Goal: Information Seeking & Learning: Learn about a topic

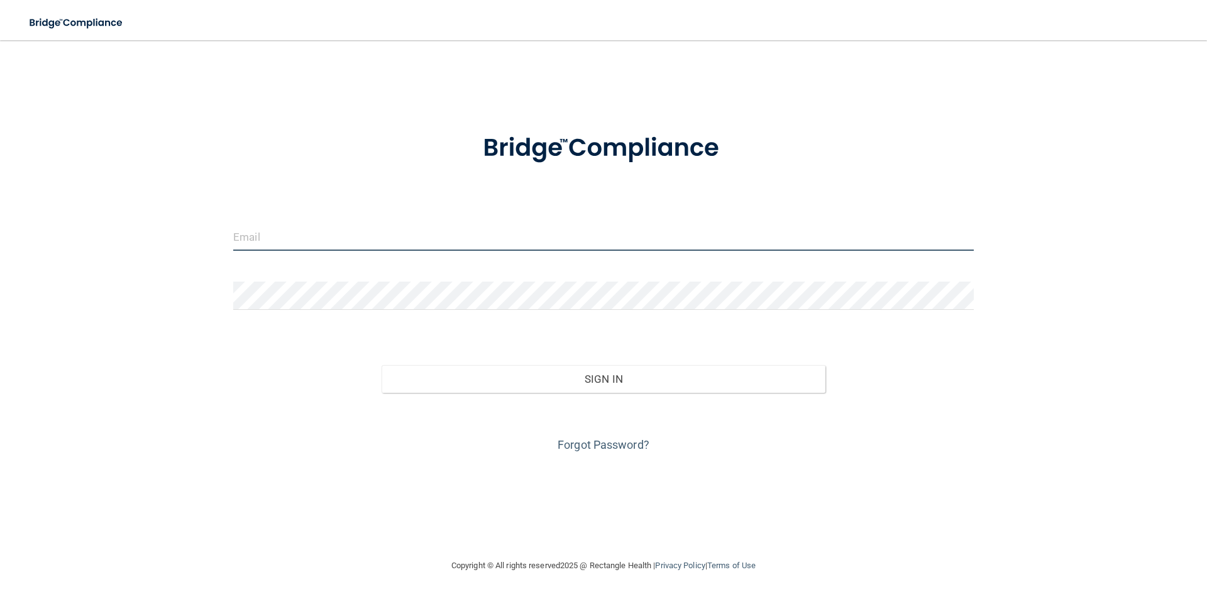
type input "[EMAIL_ADDRESS][DOMAIN_NAME]"
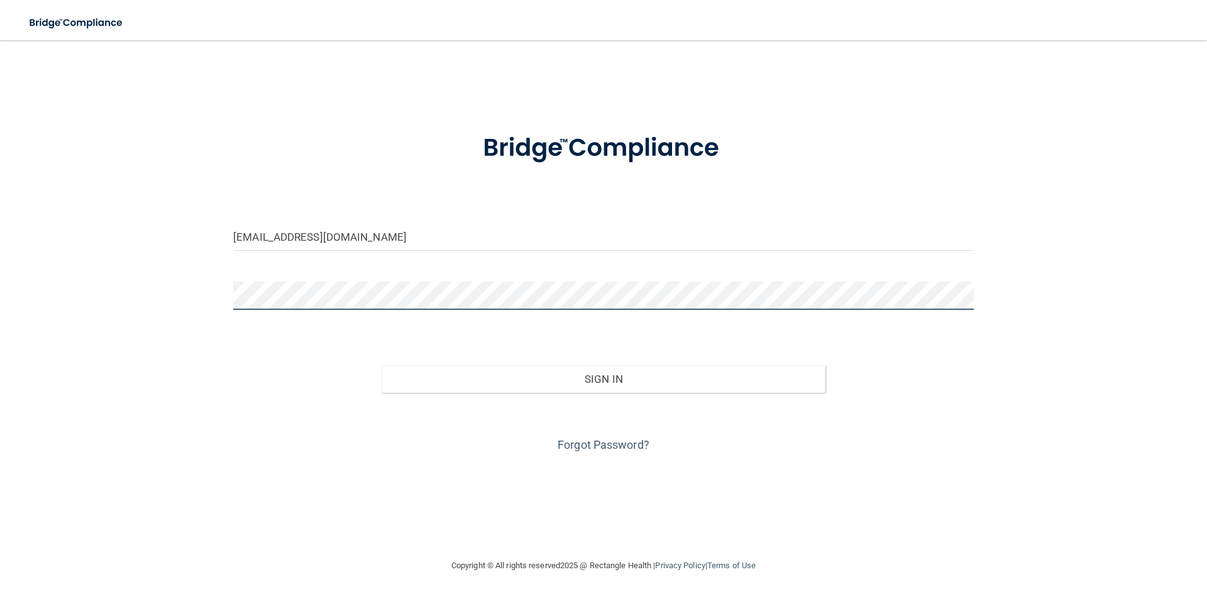
click at [192, 294] on div "[EMAIL_ADDRESS][DOMAIN_NAME] Invalid email/password. You don't have permission …" at bounding box center [603, 299] width 1156 height 493
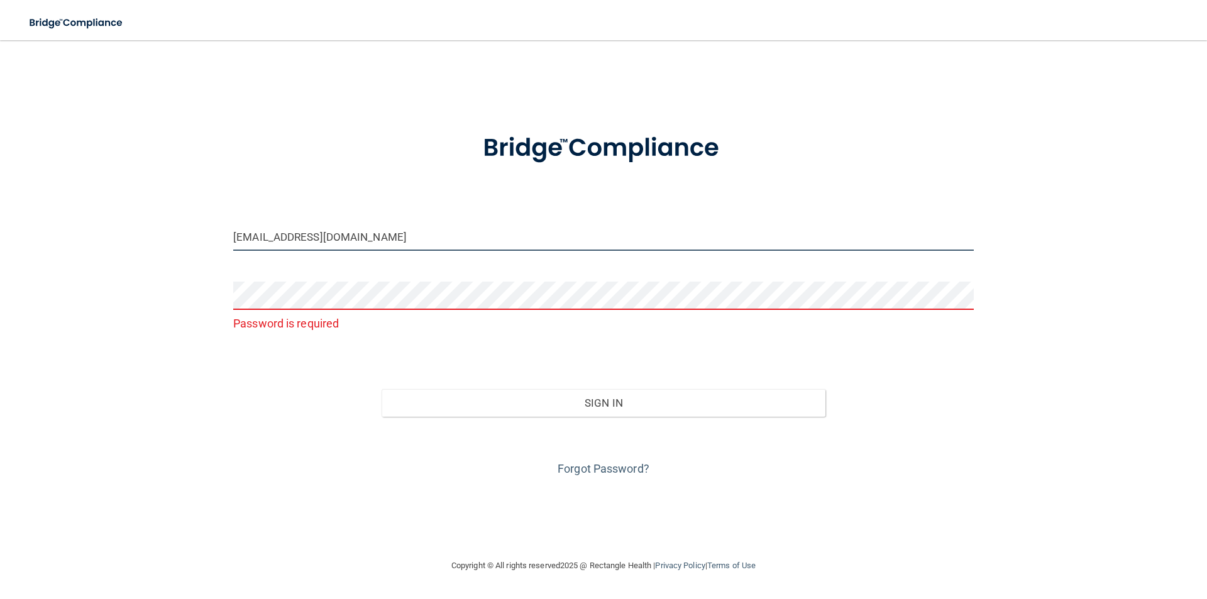
drag, startPoint x: 389, startPoint y: 228, endPoint x: 116, endPoint y: 229, distance: 272.8
click at [116, 229] on div "[EMAIL_ADDRESS][DOMAIN_NAME] Password is required Invalid email/password. You d…" at bounding box center [603, 299] width 1156 height 493
type input "[PERSON_NAME][EMAIL_ADDRESS][PERSON_NAME][DOMAIN_NAME]"
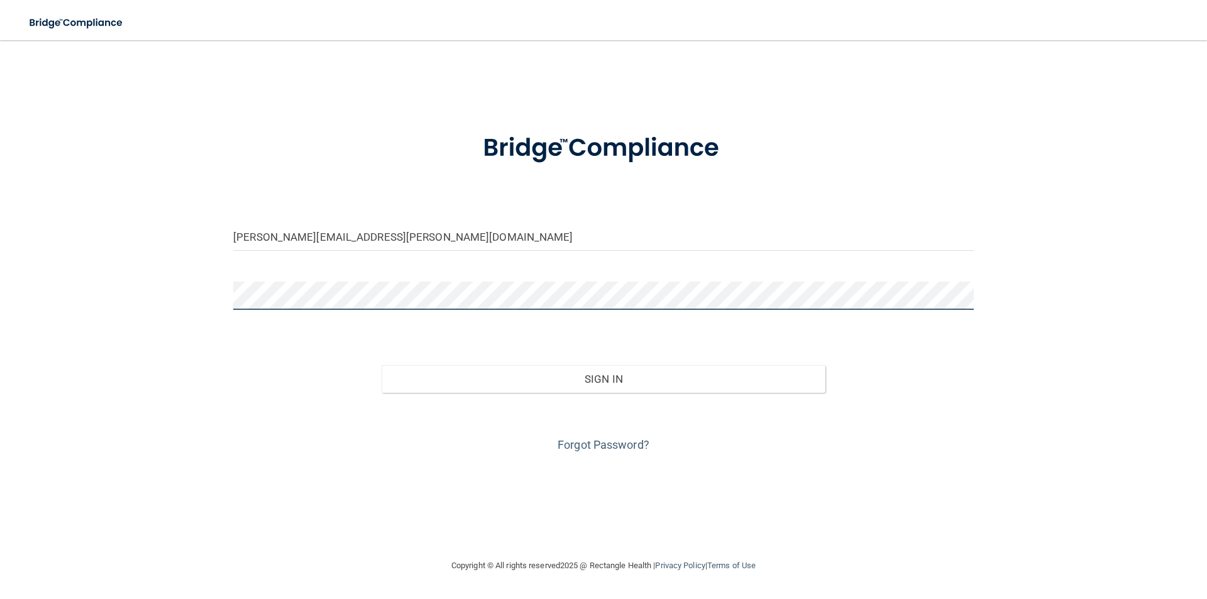
click at [381, 365] on button "Sign In" at bounding box center [603, 379] width 444 height 28
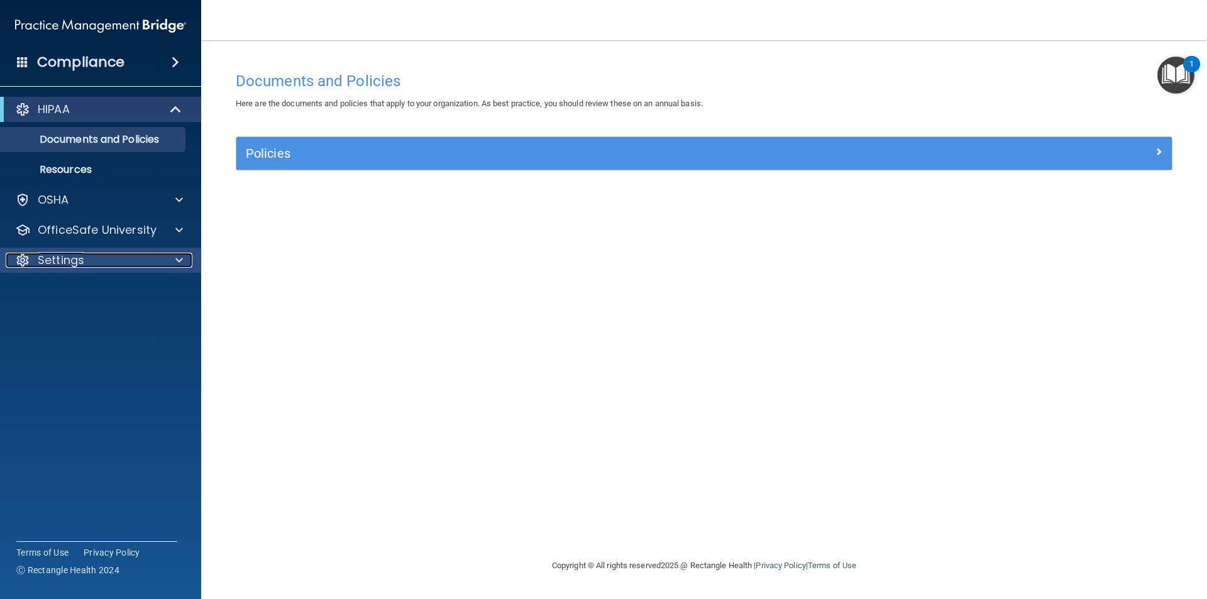
click at [74, 263] on p "Settings" at bounding box center [61, 260] width 47 height 15
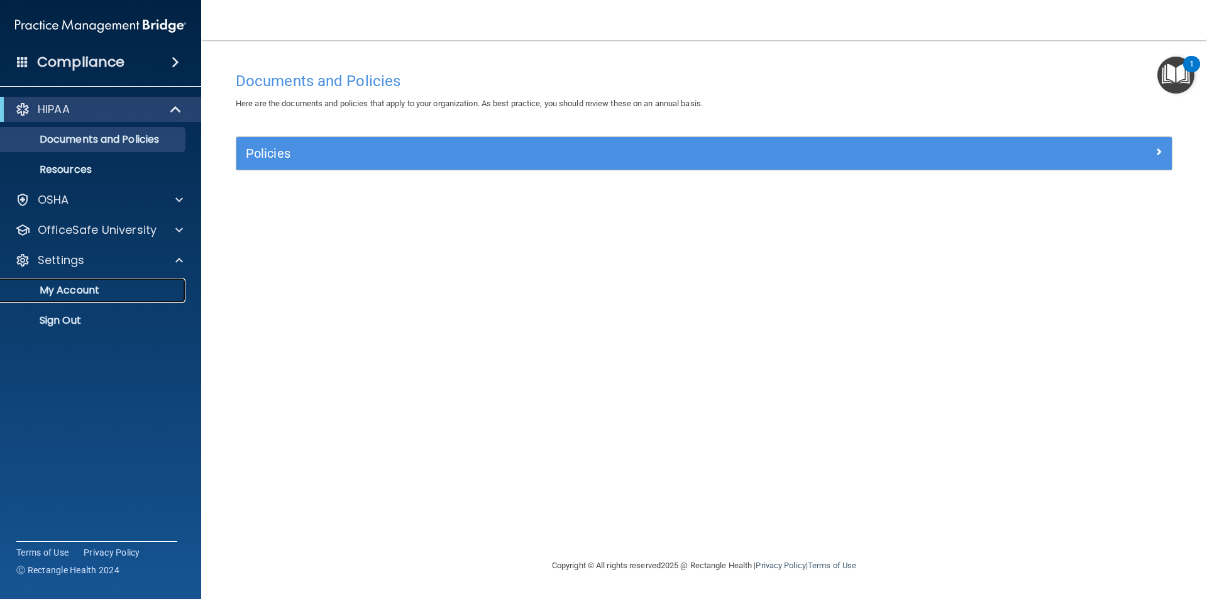
click at [65, 285] on p "My Account" at bounding box center [94, 290] width 172 height 13
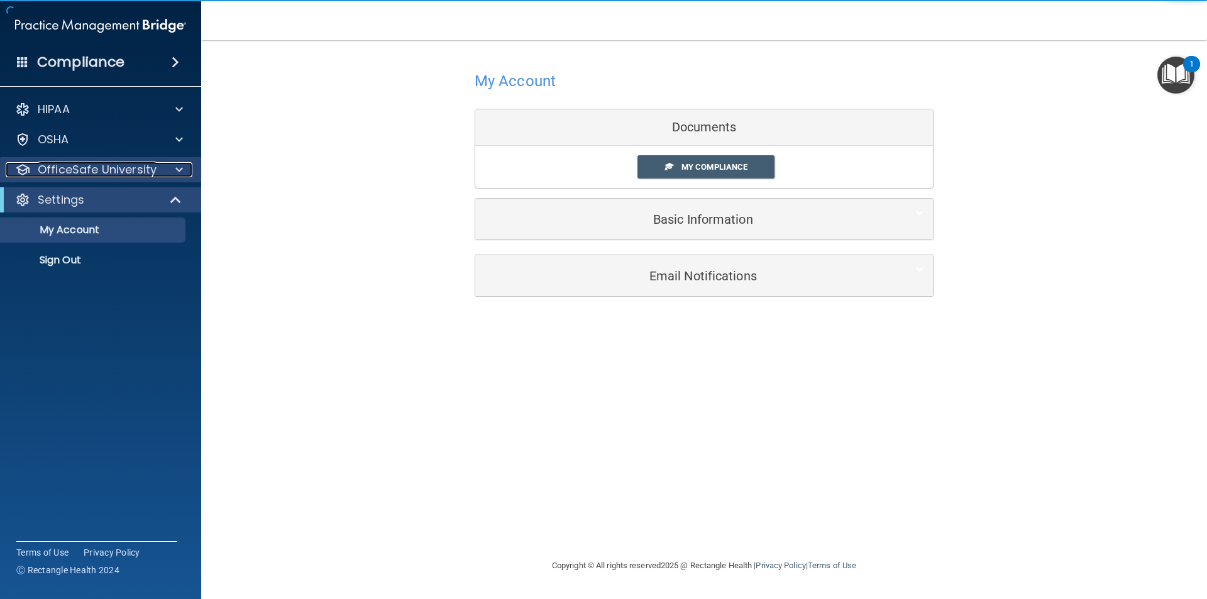
click at [122, 175] on p "OfficeSafe University" at bounding box center [97, 169] width 119 height 15
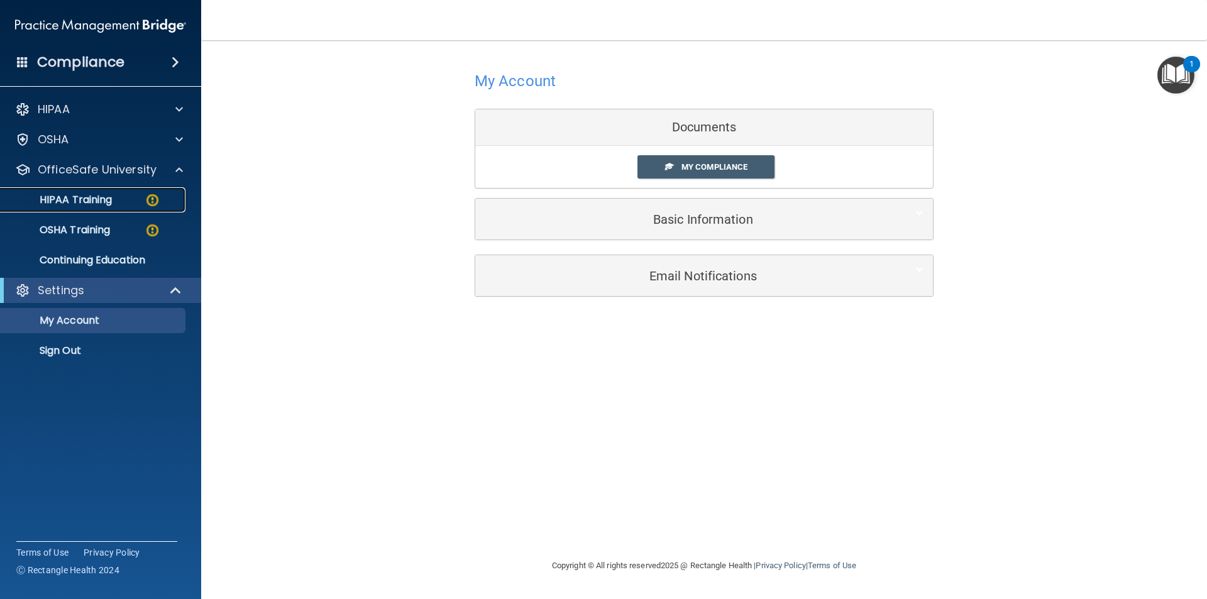
click at [118, 197] on div "HIPAA Training" at bounding box center [94, 200] width 172 height 13
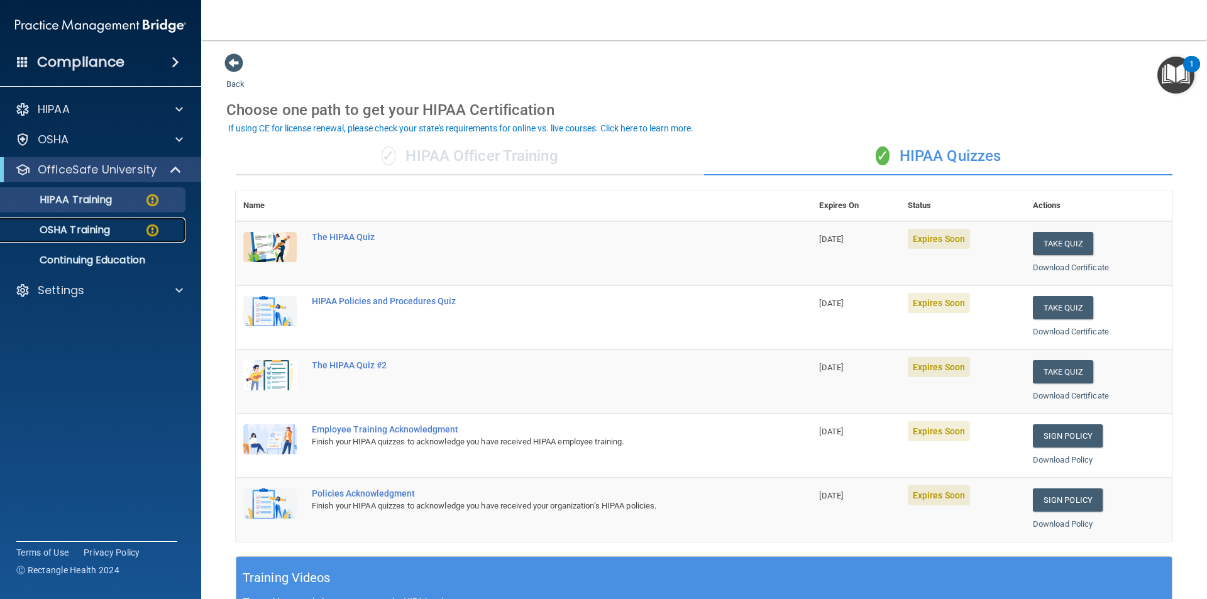
click at [145, 223] on img at bounding box center [153, 230] width 16 height 16
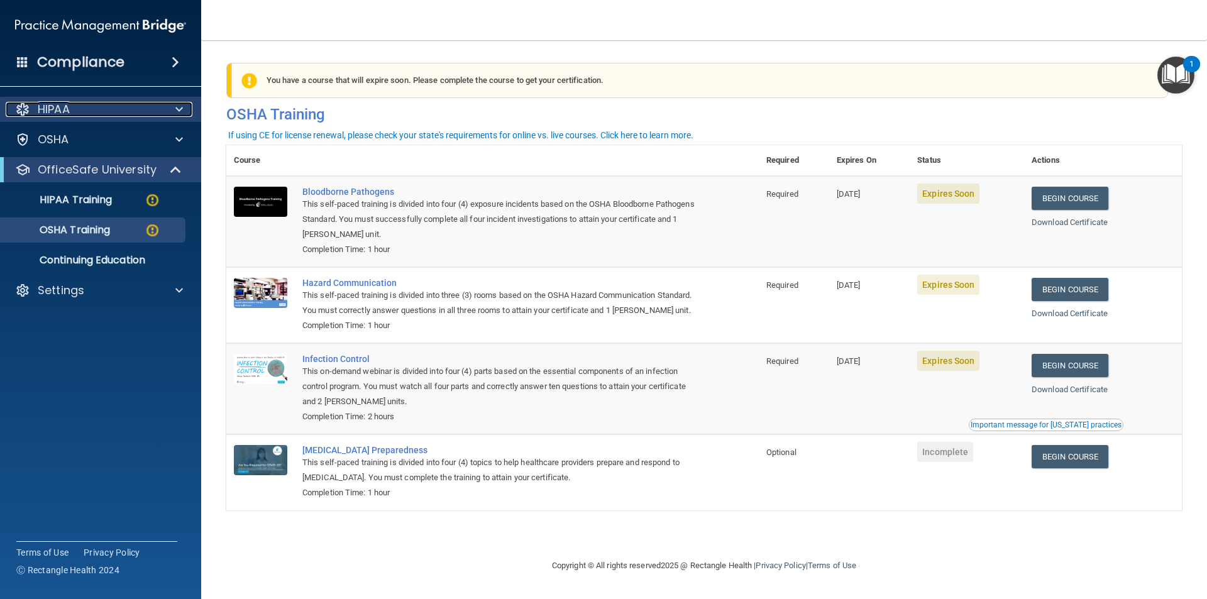
click at [88, 108] on div "HIPAA" at bounding box center [84, 109] width 156 height 15
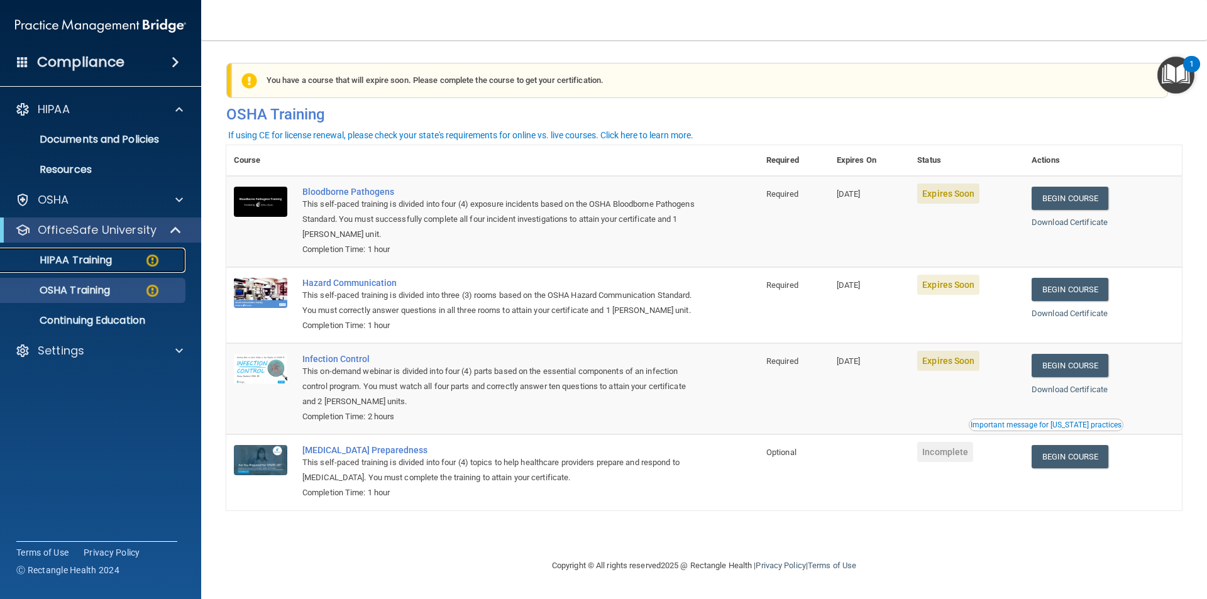
click at [107, 258] on p "HIPAA Training" at bounding box center [60, 260] width 104 height 13
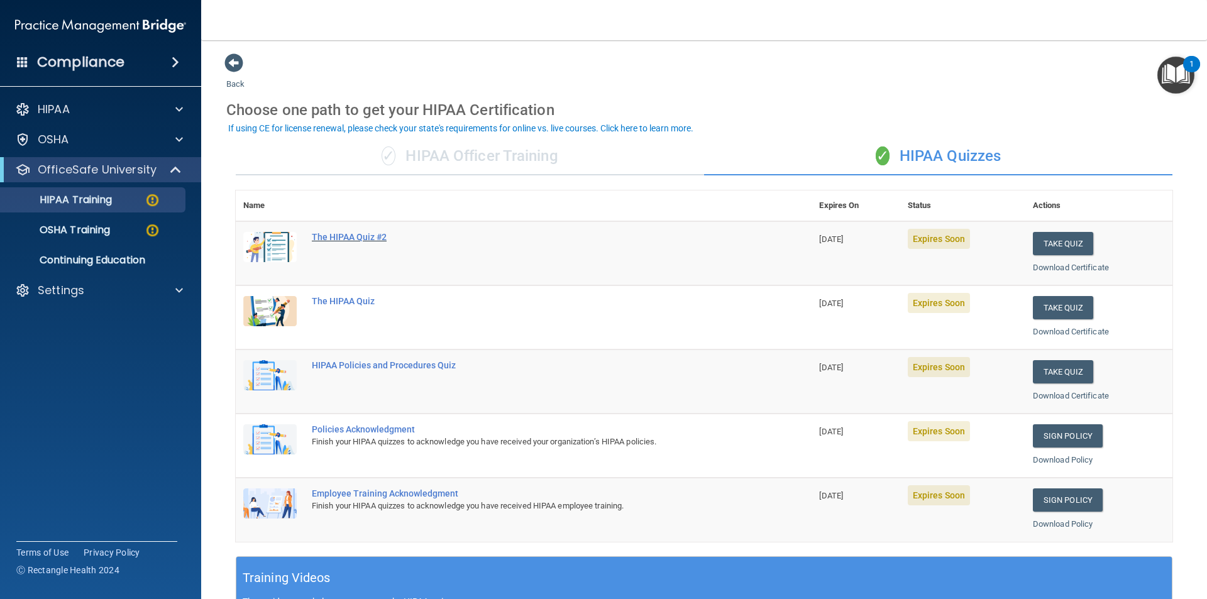
click at [327, 234] on div "The HIPAA Quiz #2" at bounding box center [530, 237] width 437 height 10
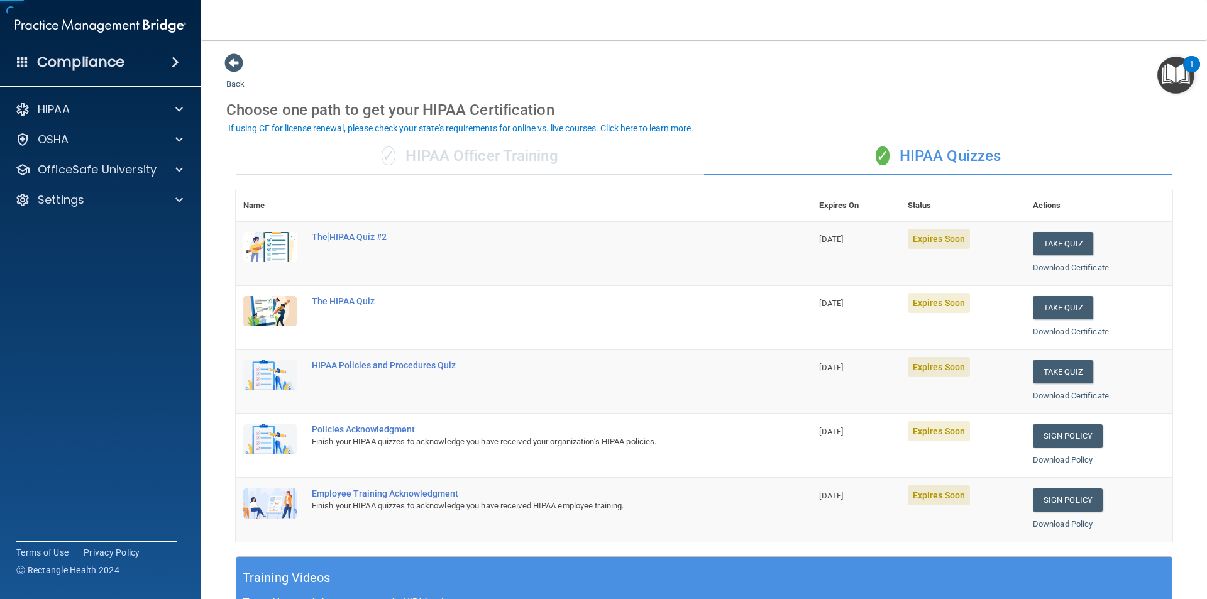
click at [327, 234] on div "The HIPAA Quiz #2" at bounding box center [530, 237] width 437 height 10
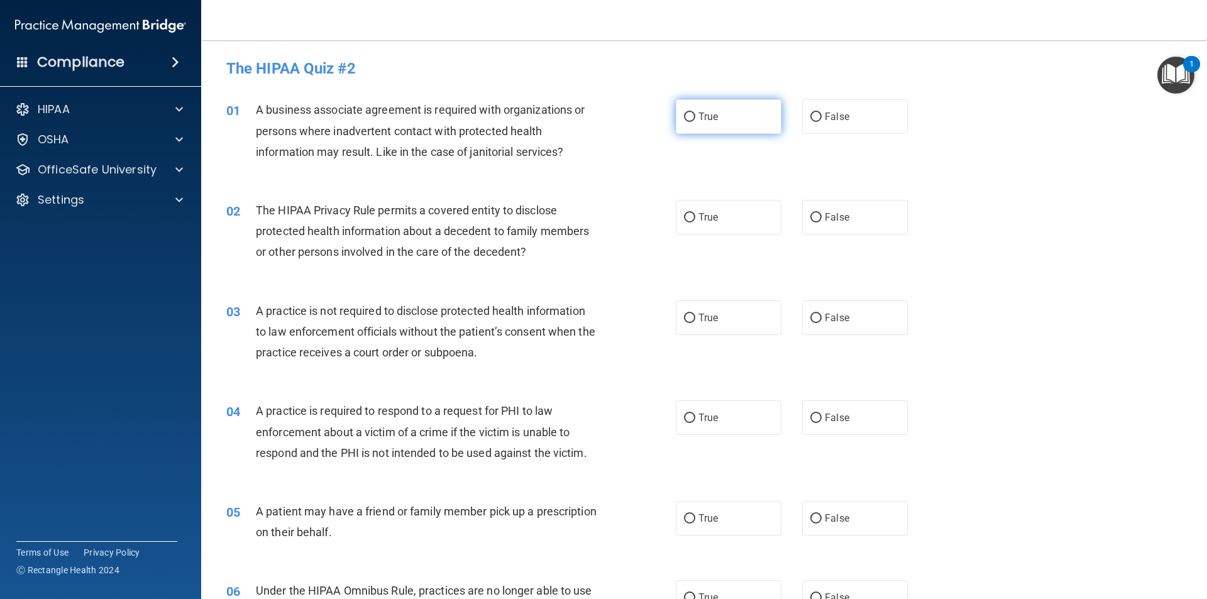
click at [687, 117] on input "True" at bounding box center [689, 116] width 11 height 9
radio input "true"
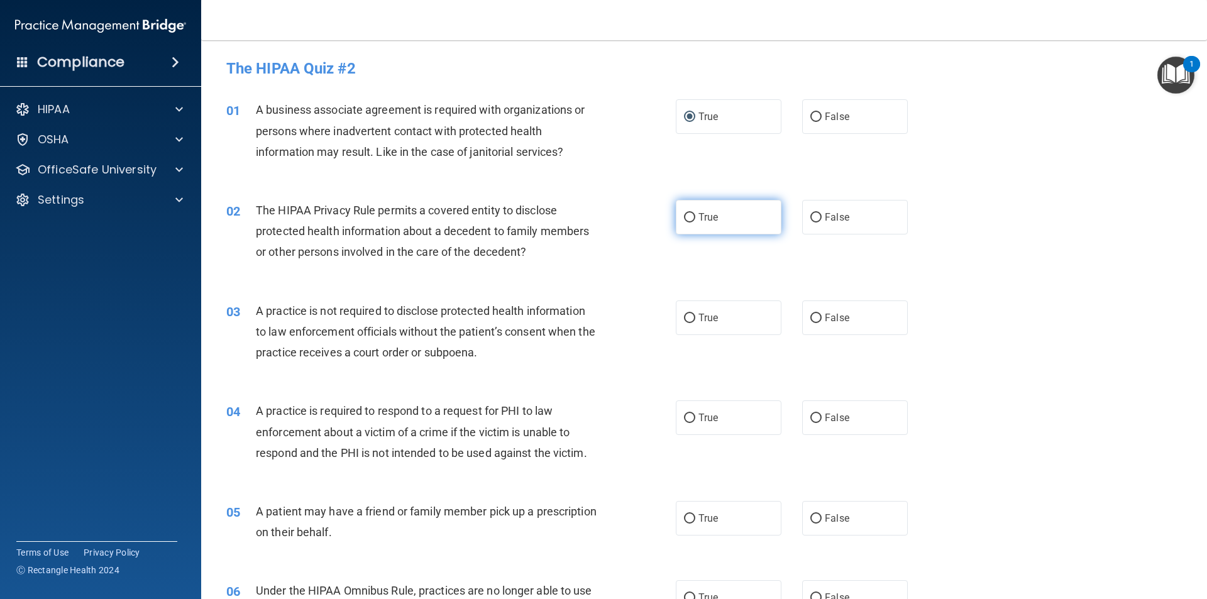
click at [686, 216] on input "True" at bounding box center [689, 217] width 11 height 9
radio input "true"
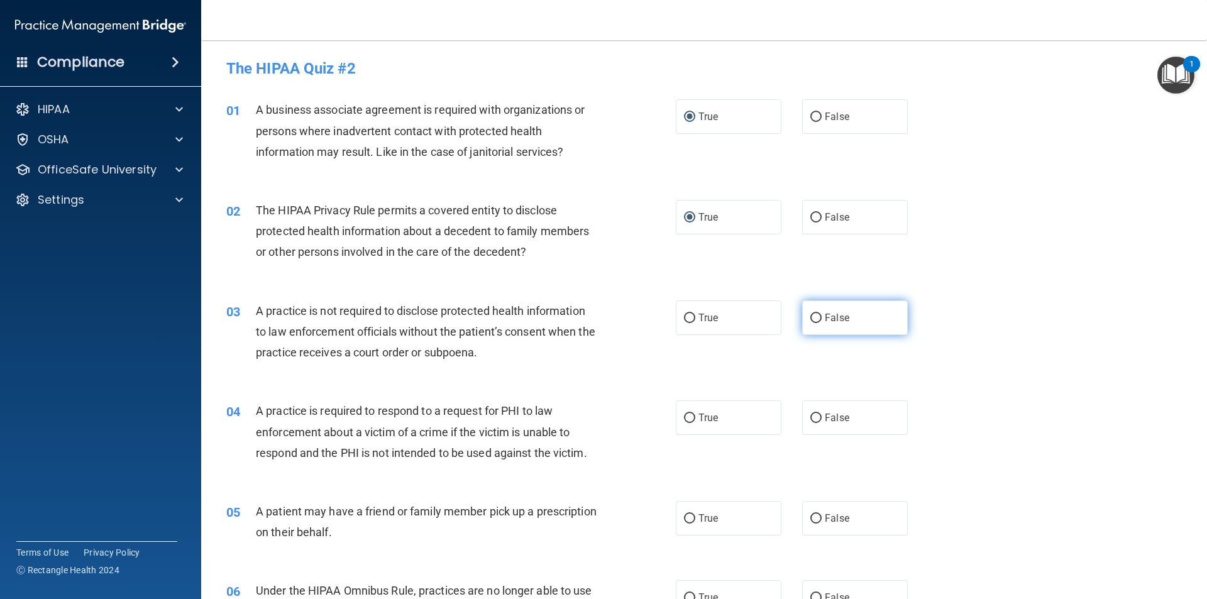
click at [811, 315] on input "False" at bounding box center [815, 318] width 11 height 9
radio input "true"
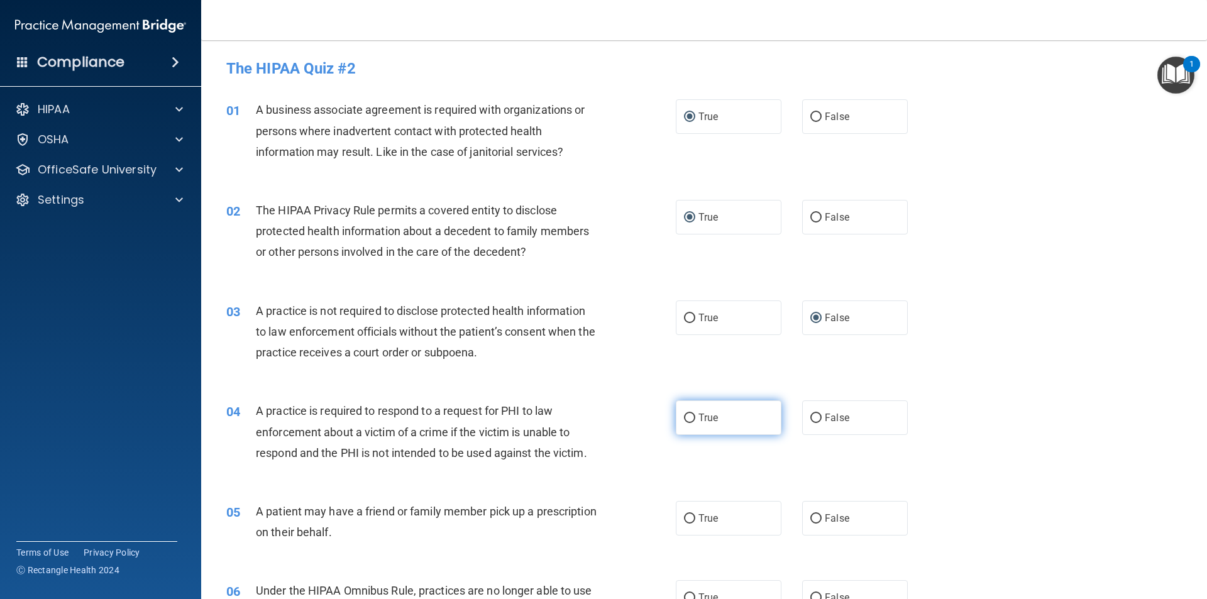
click at [684, 419] on input "True" at bounding box center [689, 418] width 11 height 9
radio input "true"
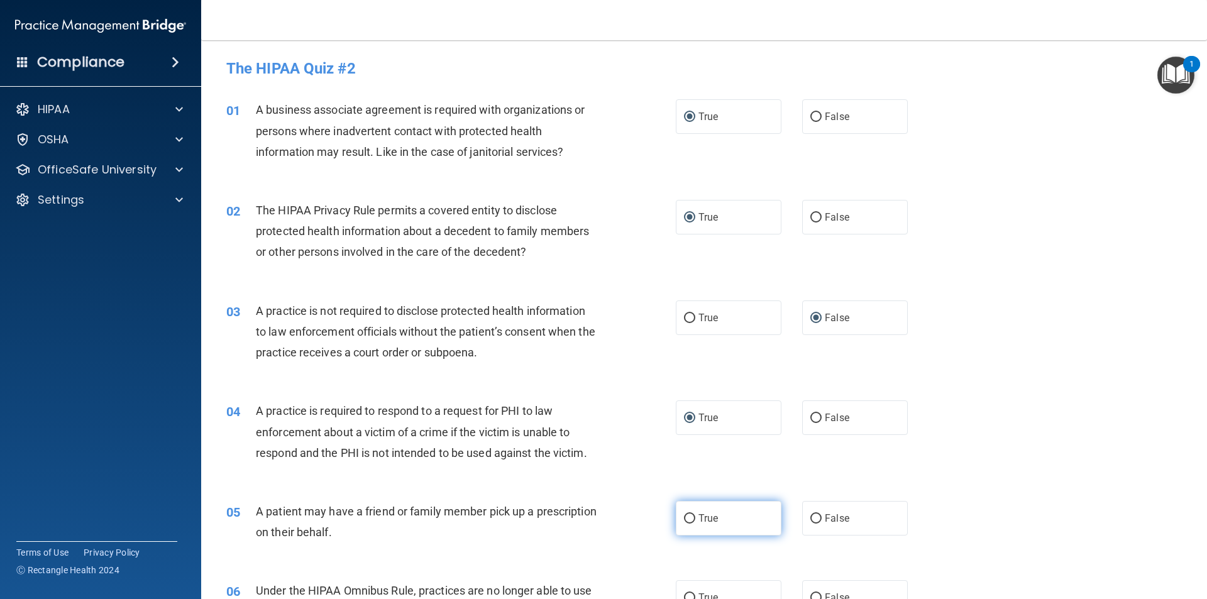
click at [686, 516] on input "True" at bounding box center [689, 518] width 11 height 9
radio input "true"
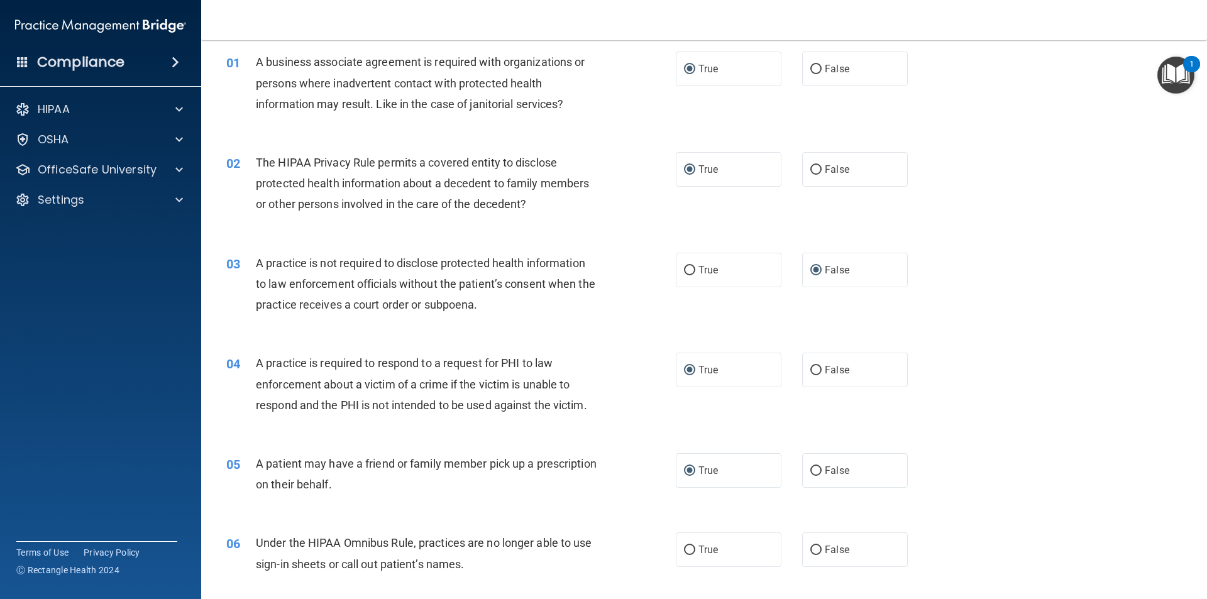
scroll to position [189, 0]
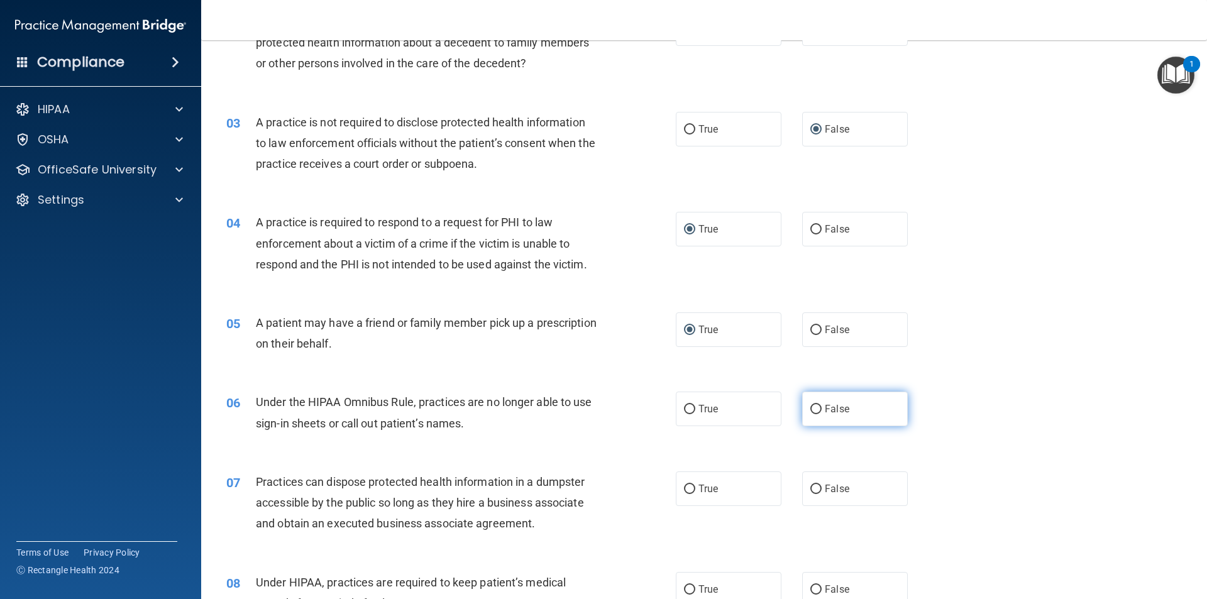
click at [811, 407] on input "False" at bounding box center [815, 409] width 11 height 9
radio input "true"
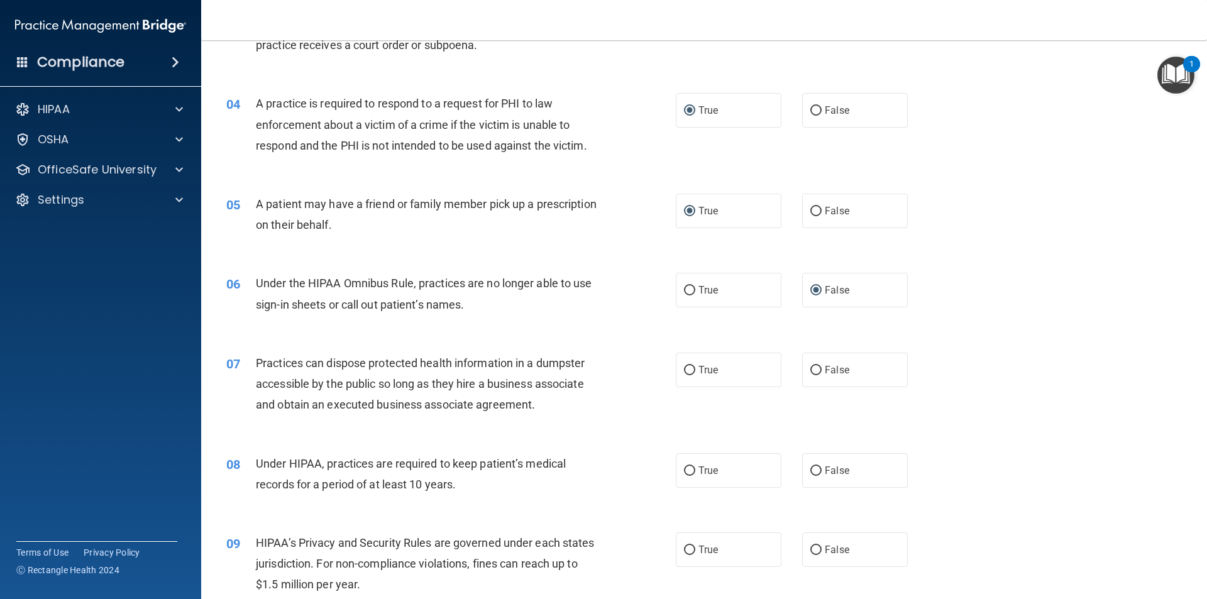
scroll to position [314, 0]
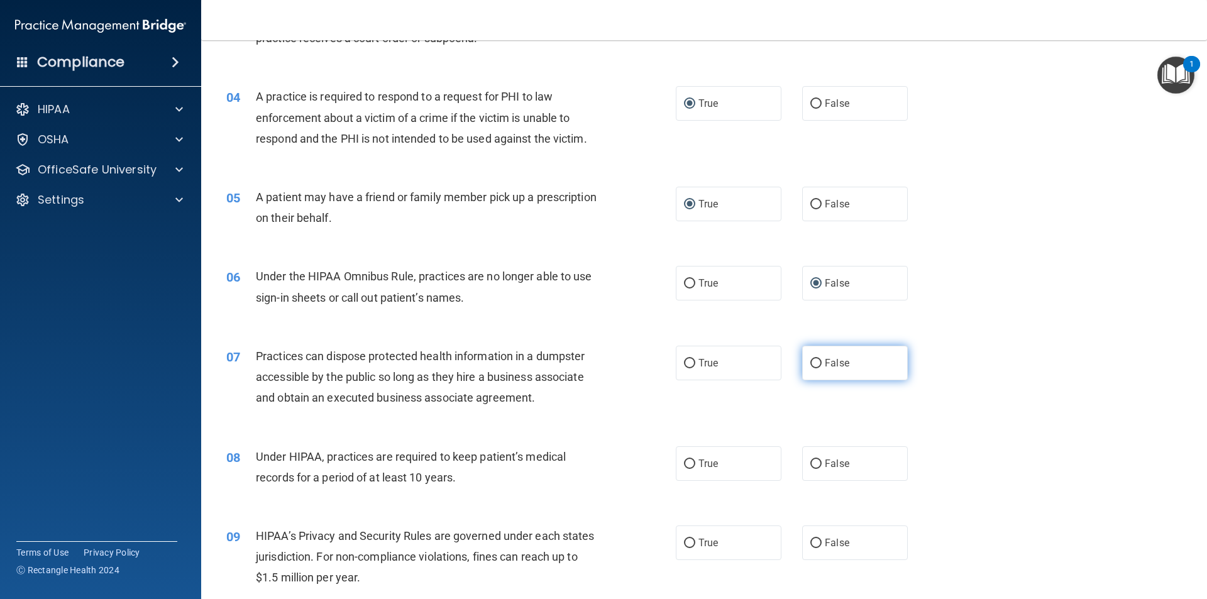
click at [810, 361] on input "False" at bounding box center [815, 363] width 11 height 9
radio input "true"
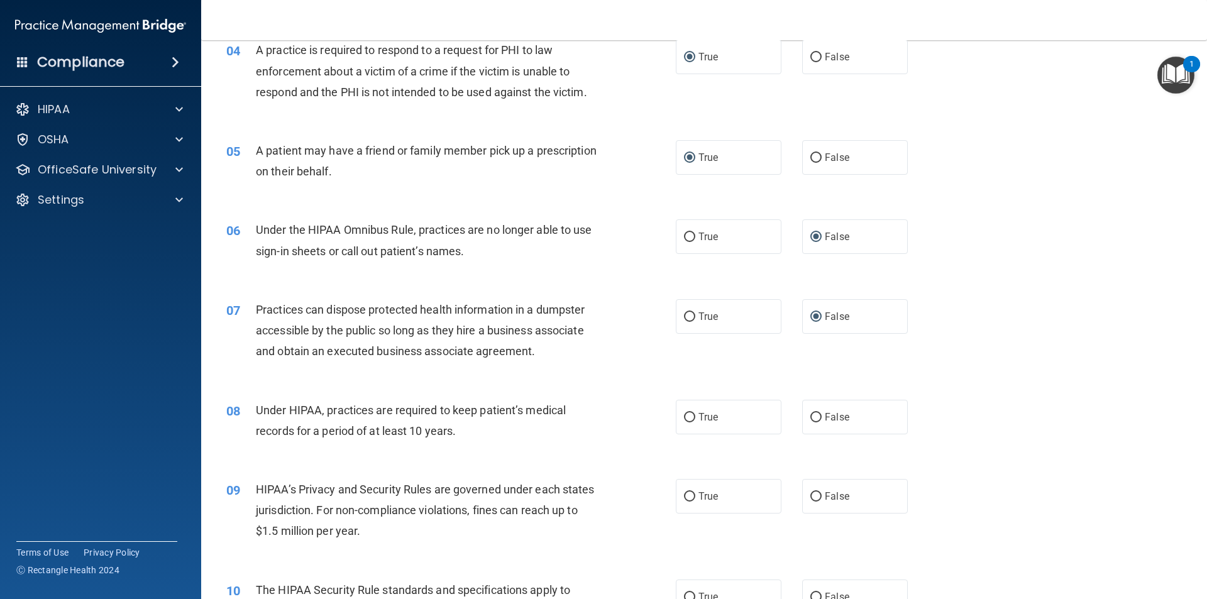
scroll to position [440, 0]
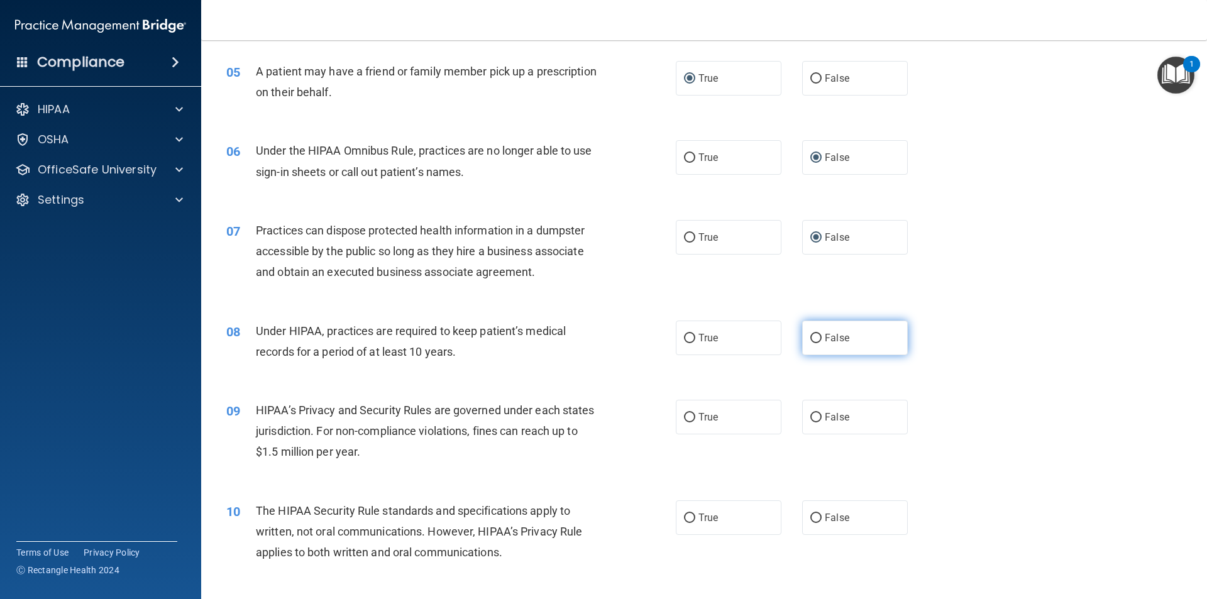
click at [814, 339] on input "False" at bounding box center [815, 338] width 11 height 9
radio input "true"
click at [813, 419] on input "False" at bounding box center [815, 417] width 11 height 9
radio input "true"
click at [686, 517] on input "True" at bounding box center [689, 517] width 11 height 9
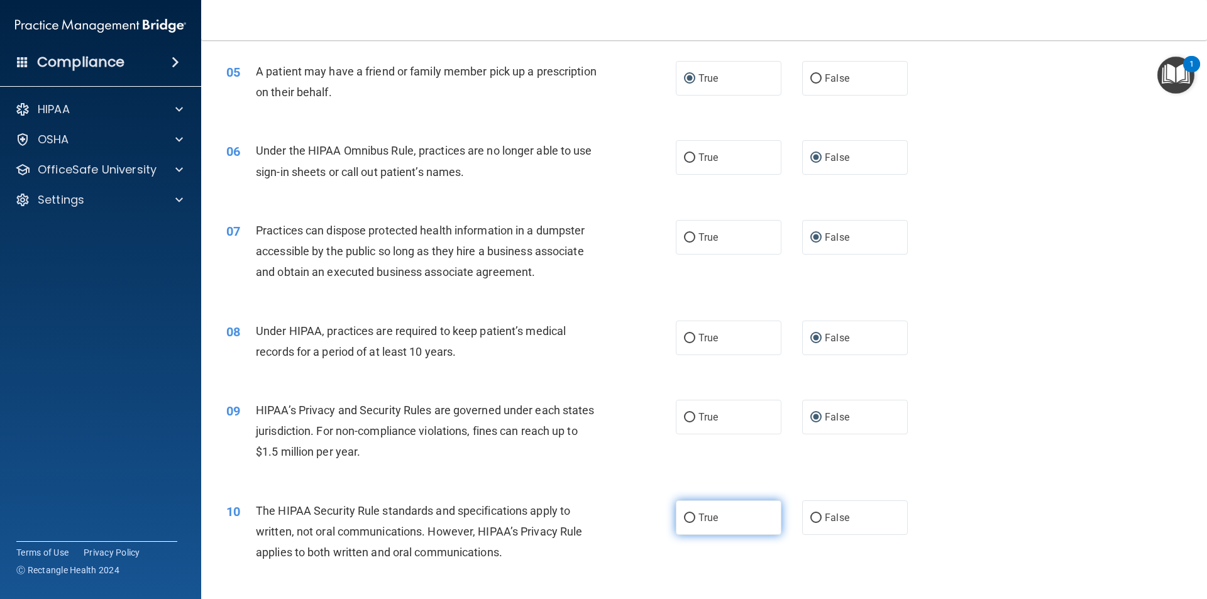
radio input "true"
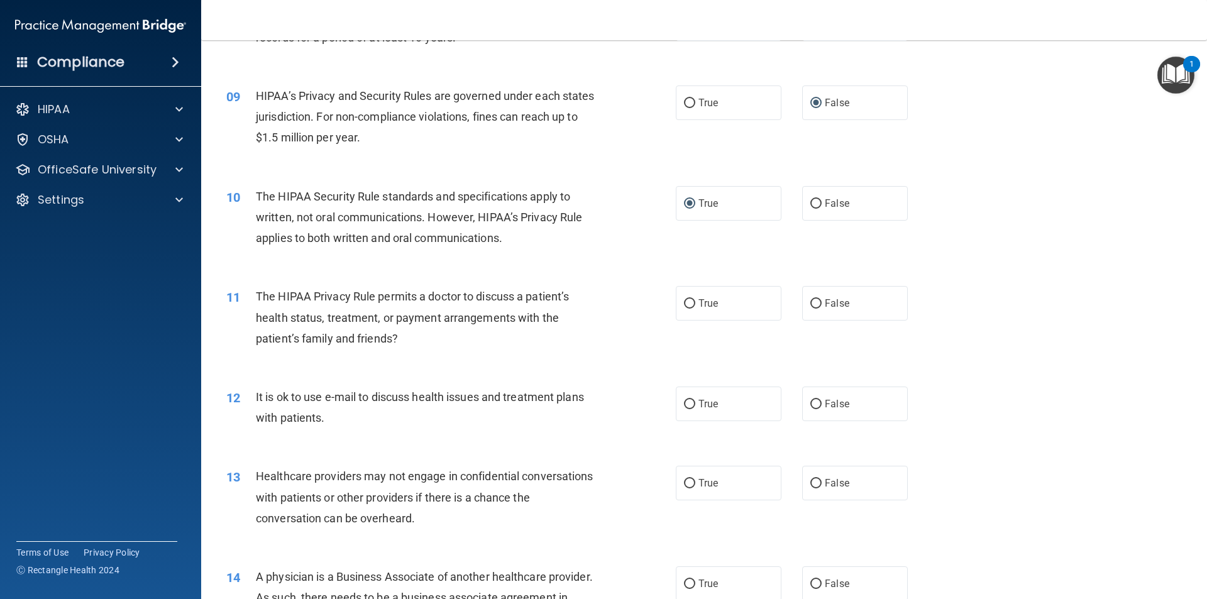
scroll to position [817, 0]
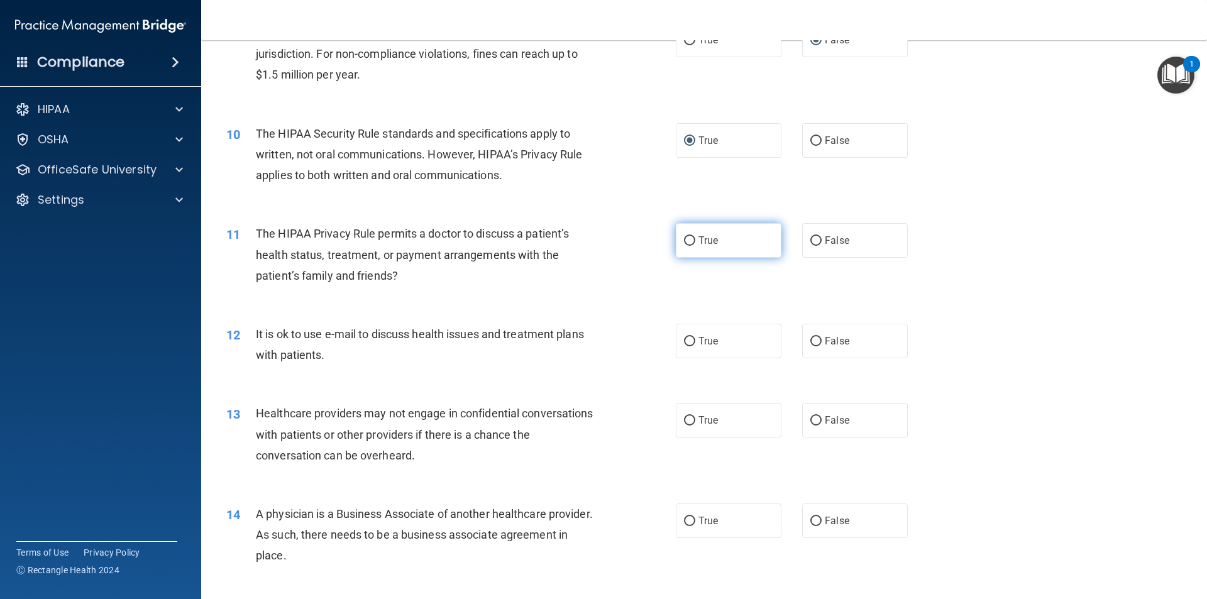
click at [689, 239] on input "True" at bounding box center [689, 240] width 11 height 9
radio input "true"
click at [685, 338] on input "True" at bounding box center [689, 341] width 11 height 9
radio input "true"
click at [810, 418] on input "False" at bounding box center [815, 420] width 11 height 9
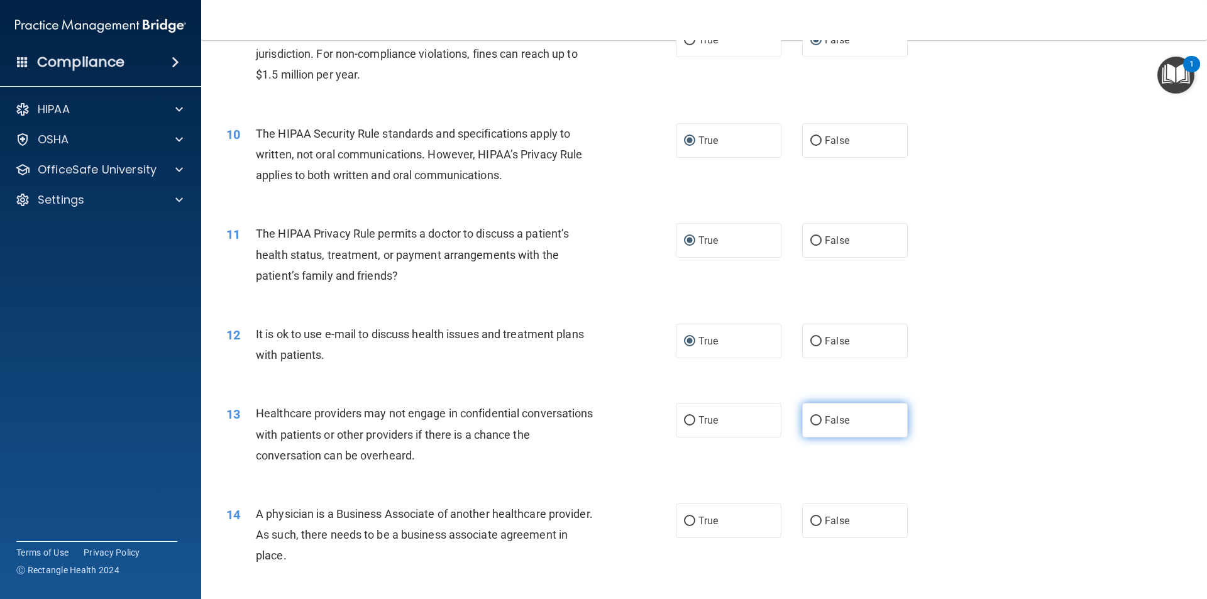
radio input "true"
click at [813, 521] on input "False" at bounding box center [815, 521] width 11 height 9
radio input "true"
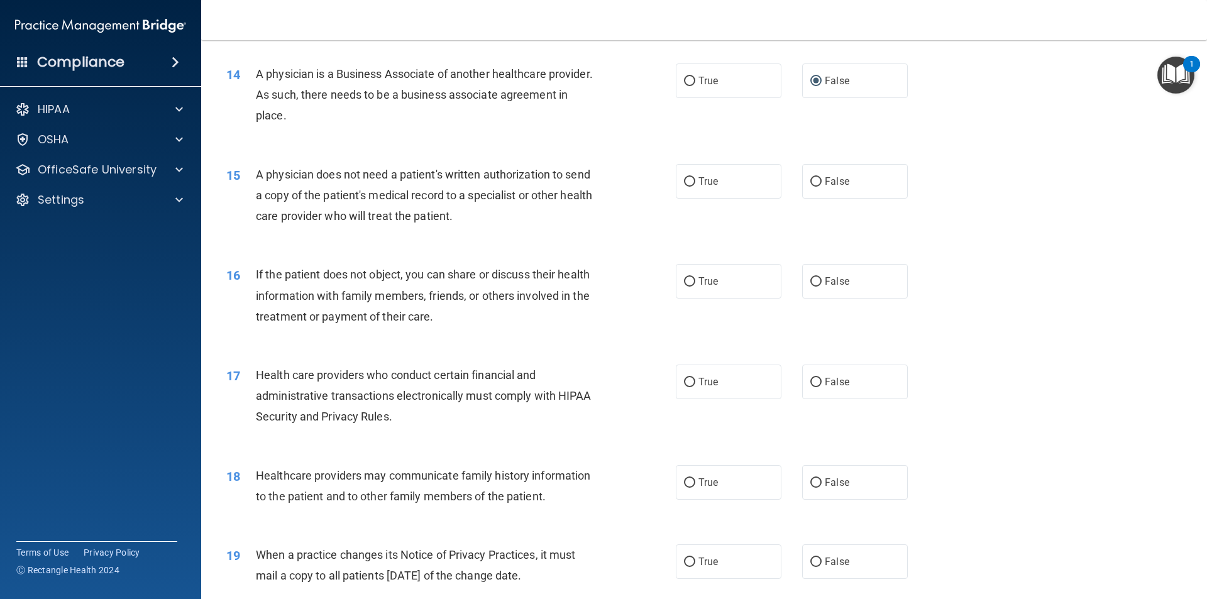
scroll to position [1320, 0]
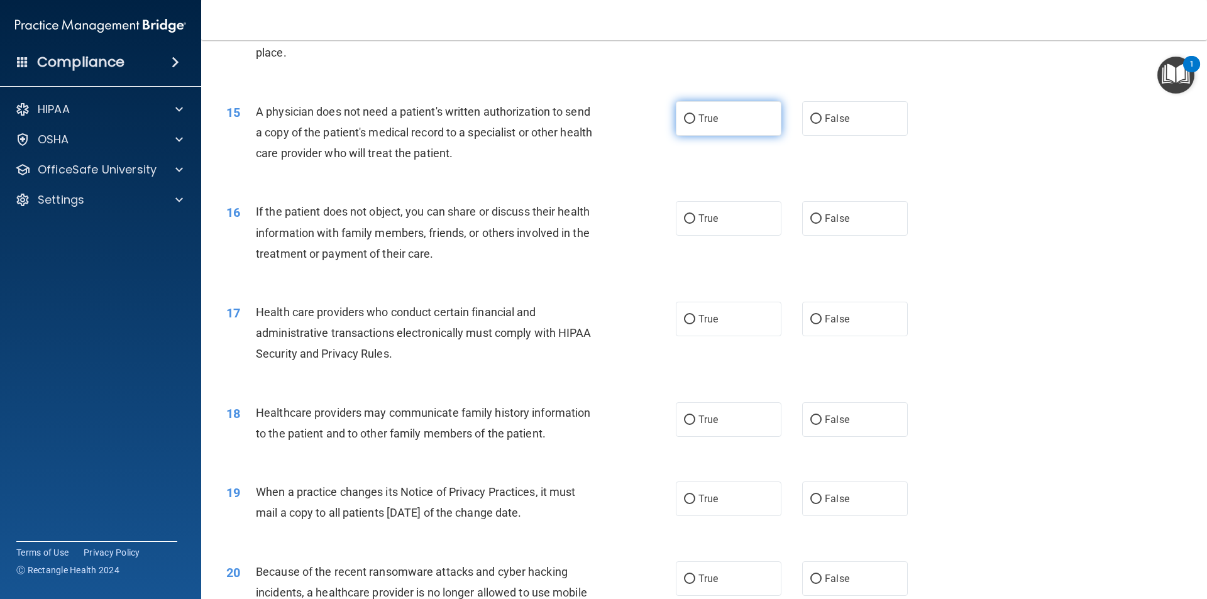
click at [685, 118] on input "True" at bounding box center [689, 118] width 11 height 9
radio input "true"
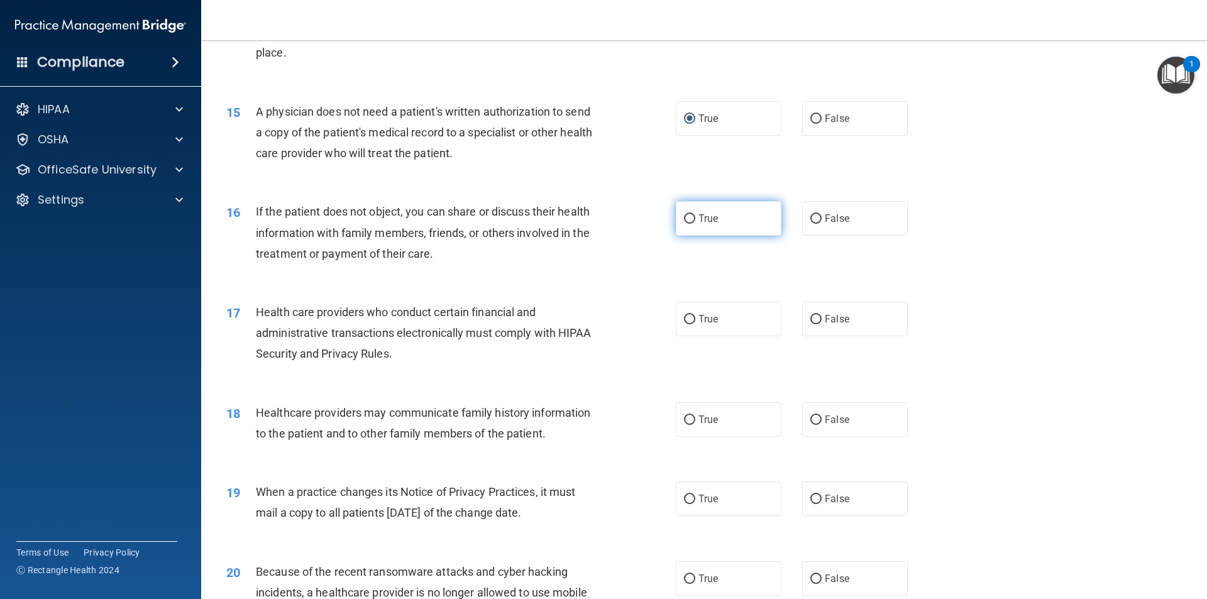
click at [693, 216] on label "True" at bounding box center [729, 218] width 106 height 35
click at [693, 216] on input "True" at bounding box center [689, 218] width 11 height 9
radio input "true"
click at [689, 319] on input "True" at bounding box center [689, 319] width 11 height 9
radio input "true"
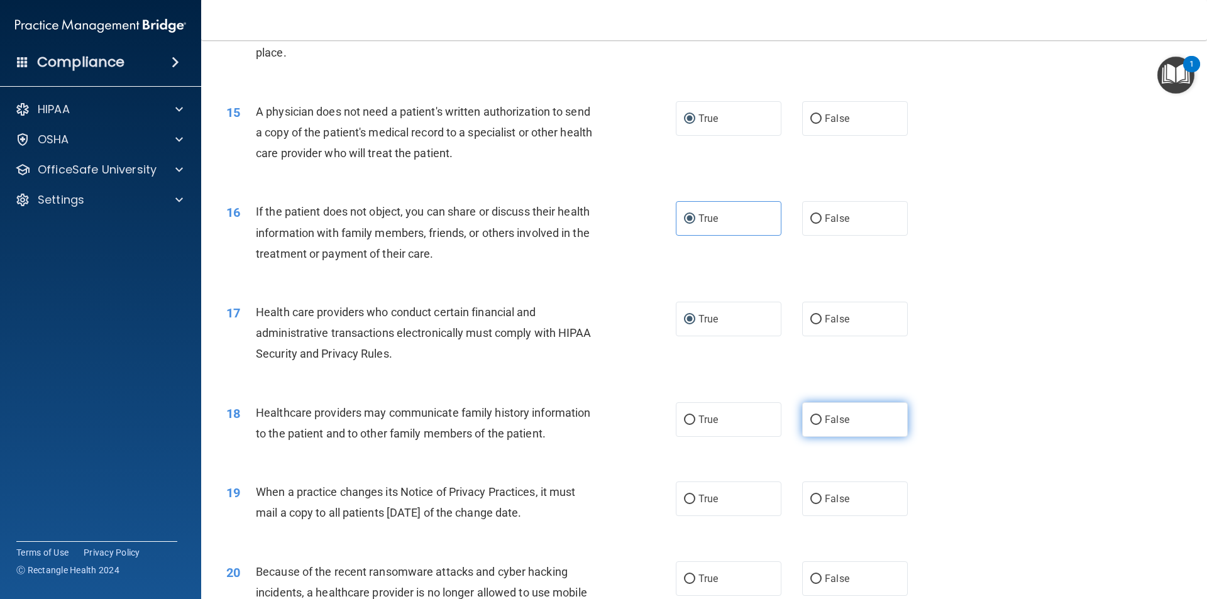
click at [811, 419] on input "False" at bounding box center [815, 419] width 11 height 9
radio input "true"
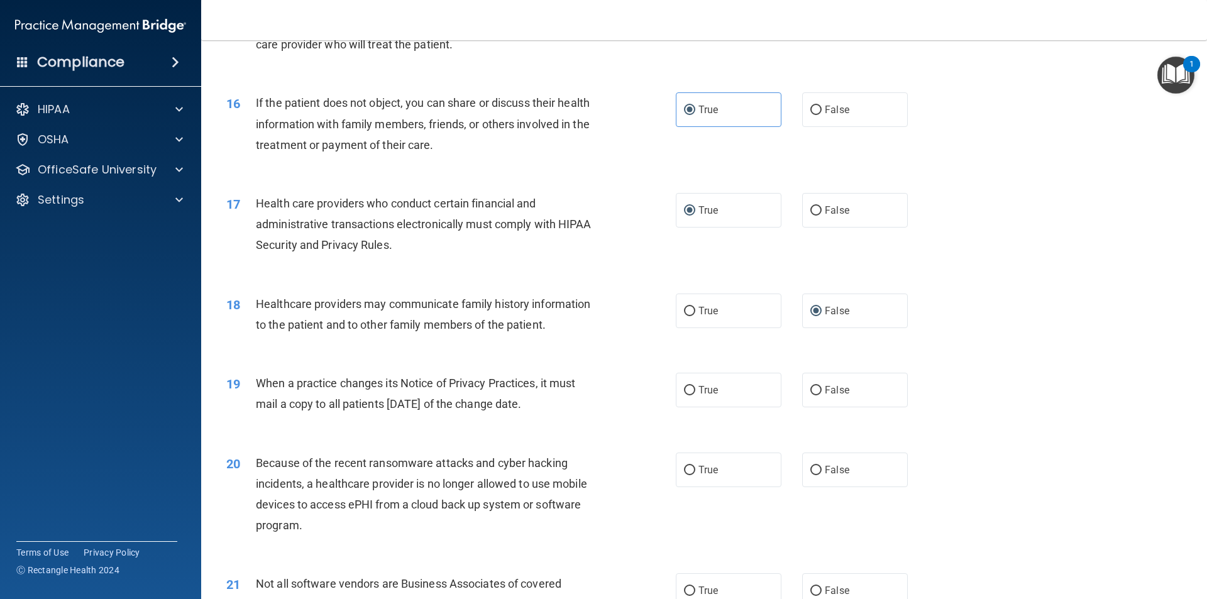
scroll to position [1508, 0]
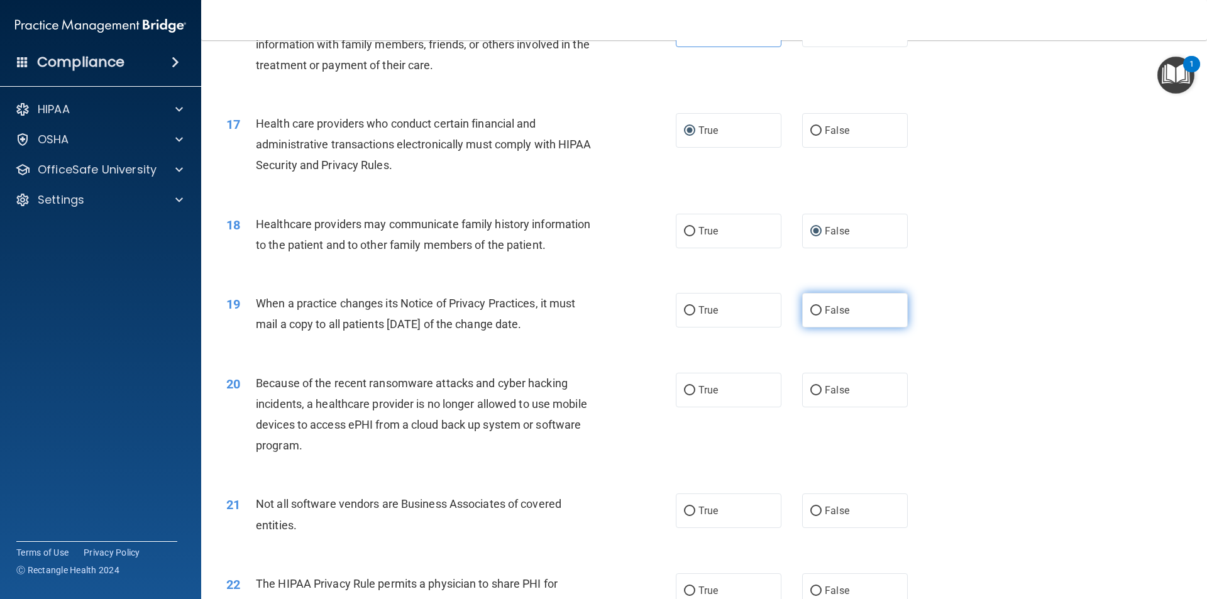
click at [811, 312] on input "False" at bounding box center [815, 310] width 11 height 9
radio input "true"
click at [813, 392] on input "False" at bounding box center [815, 390] width 11 height 9
radio input "true"
click at [692, 508] on label "True" at bounding box center [729, 510] width 106 height 35
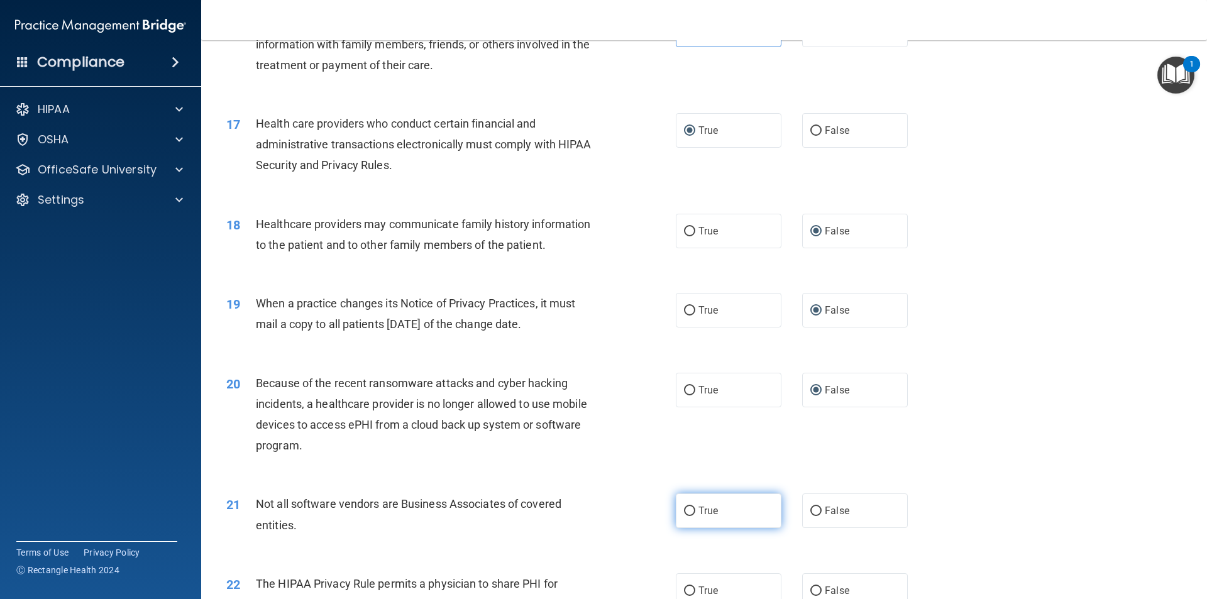
click at [692, 508] on input "True" at bounding box center [689, 511] width 11 height 9
radio input "true"
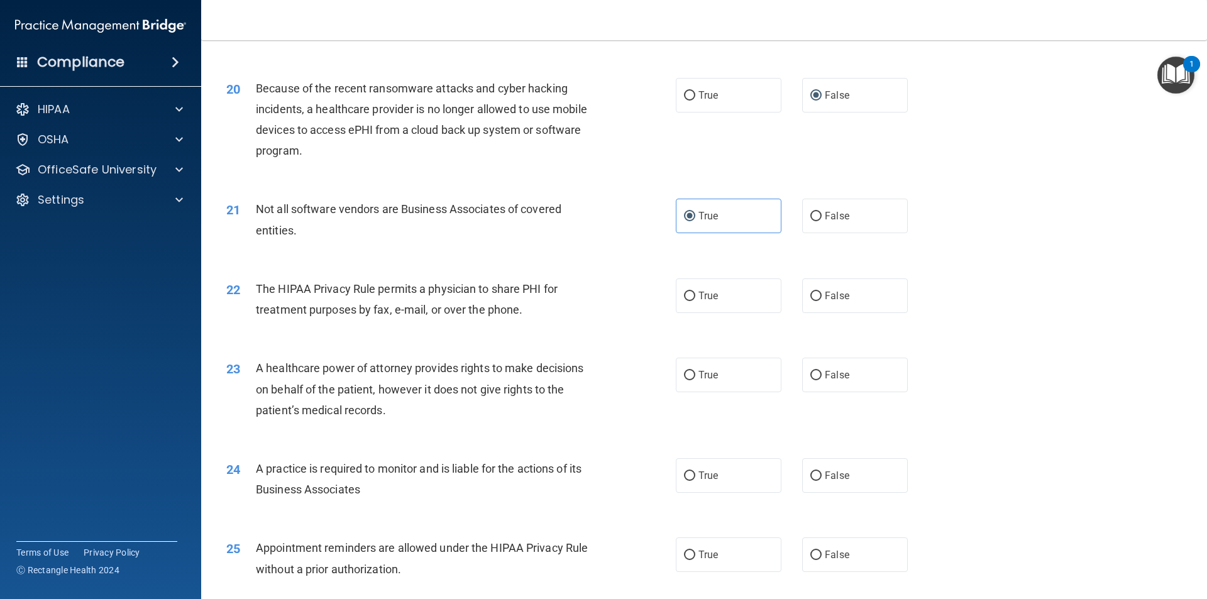
scroll to position [1885, 0]
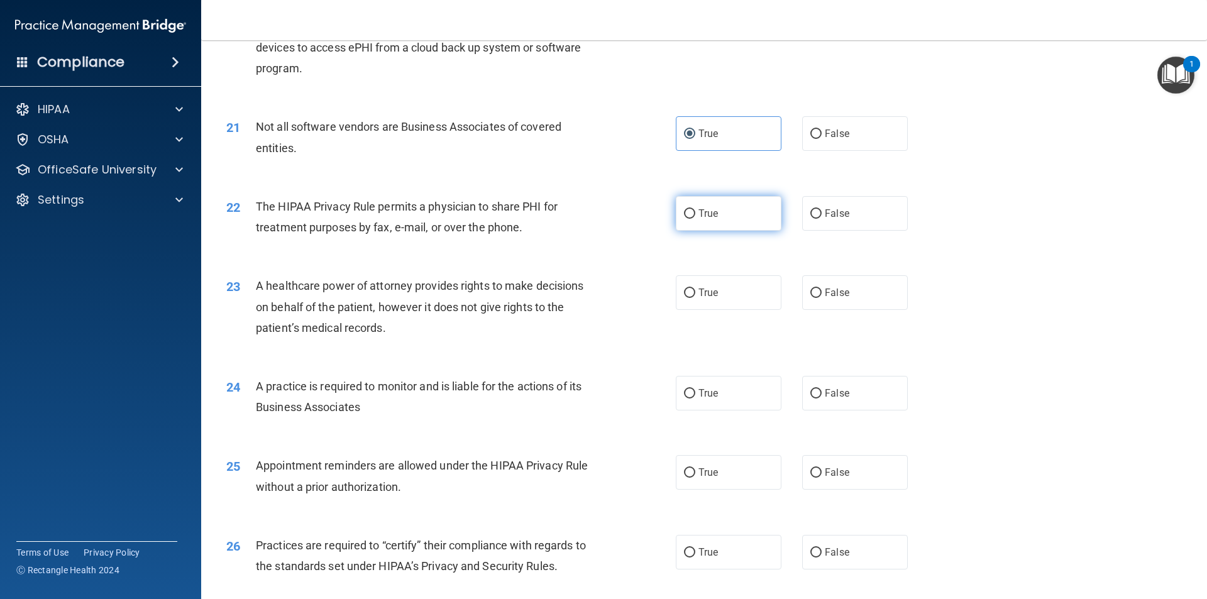
click at [684, 207] on label "True" at bounding box center [729, 213] width 106 height 35
click at [684, 214] on input "True" at bounding box center [689, 213] width 11 height 9
radio input "true"
click at [812, 291] on input "False" at bounding box center [815, 292] width 11 height 9
radio input "true"
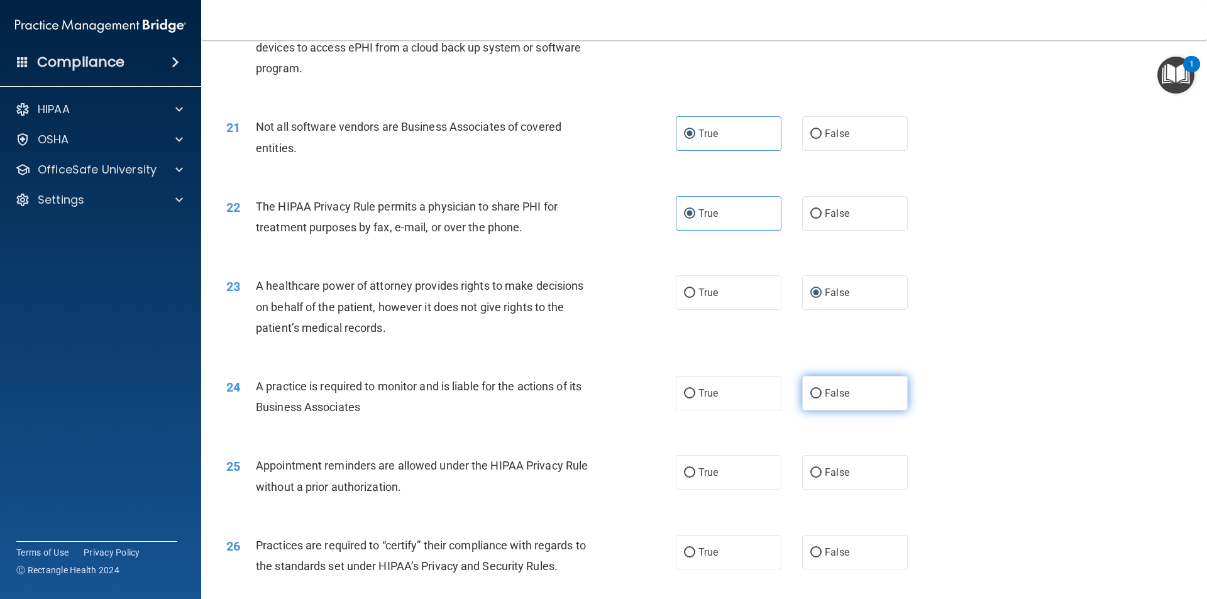
click at [810, 390] on input "False" at bounding box center [815, 393] width 11 height 9
radio input "true"
click at [690, 471] on input "True" at bounding box center [689, 472] width 11 height 9
radio input "true"
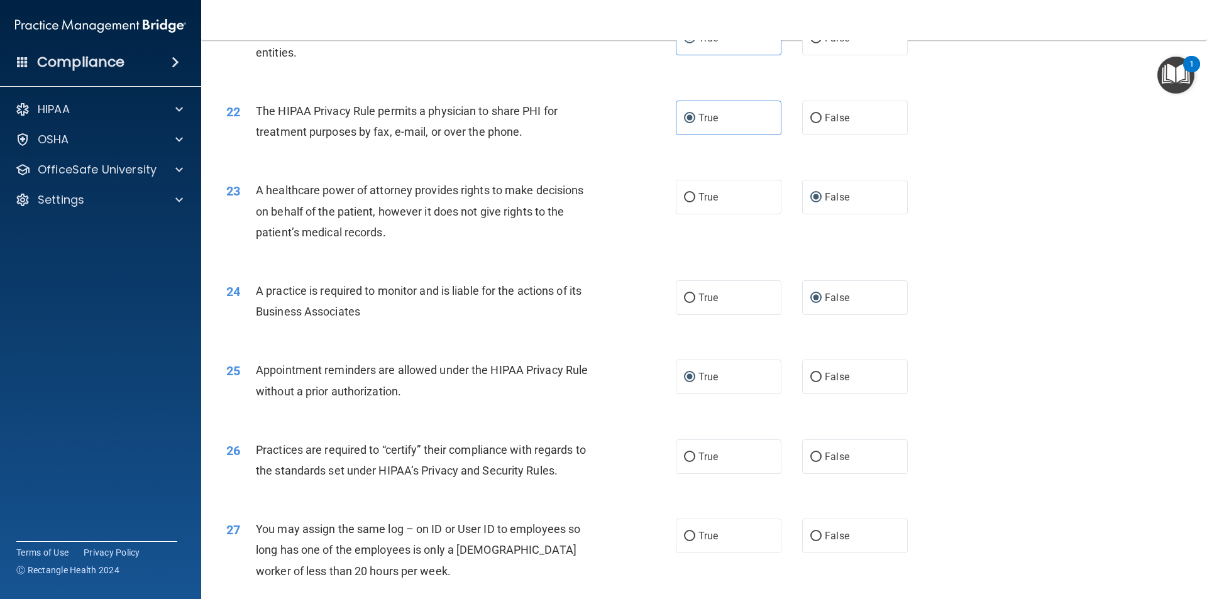
scroll to position [2137, 0]
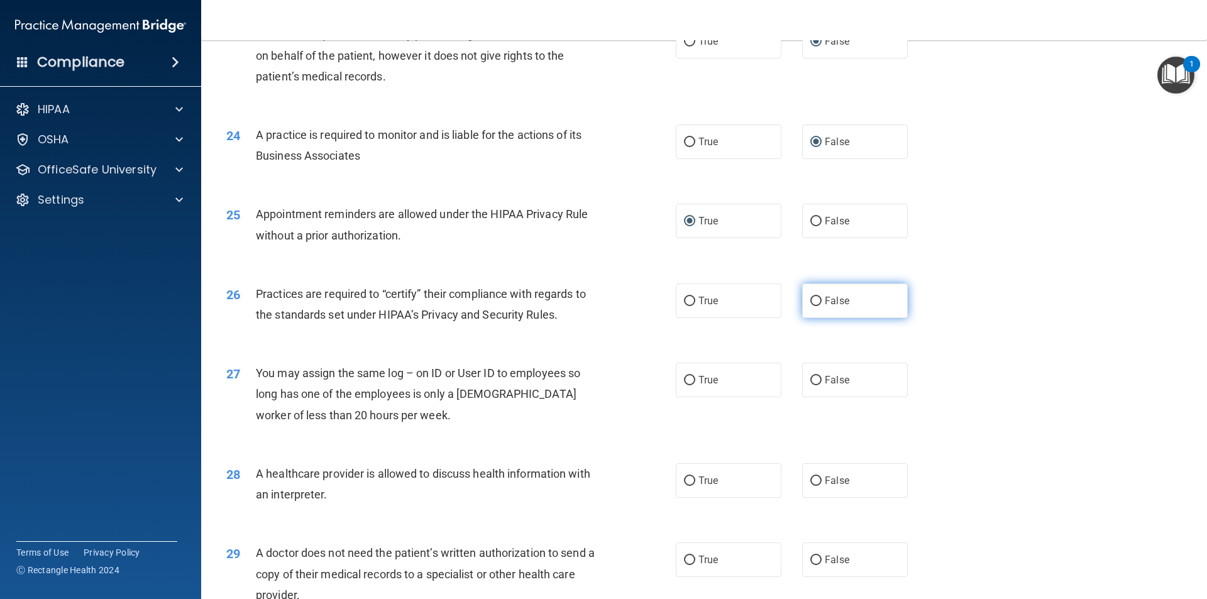
click at [810, 300] on input "False" at bounding box center [815, 301] width 11 height 9
radio input "true"
click at [812, 377] on input "False" at bounding box center [815, 380] width 11 height 9
radio input "true"
click at [686, 483] on input "True" at bounding box center [689, 480] width 11 height 9
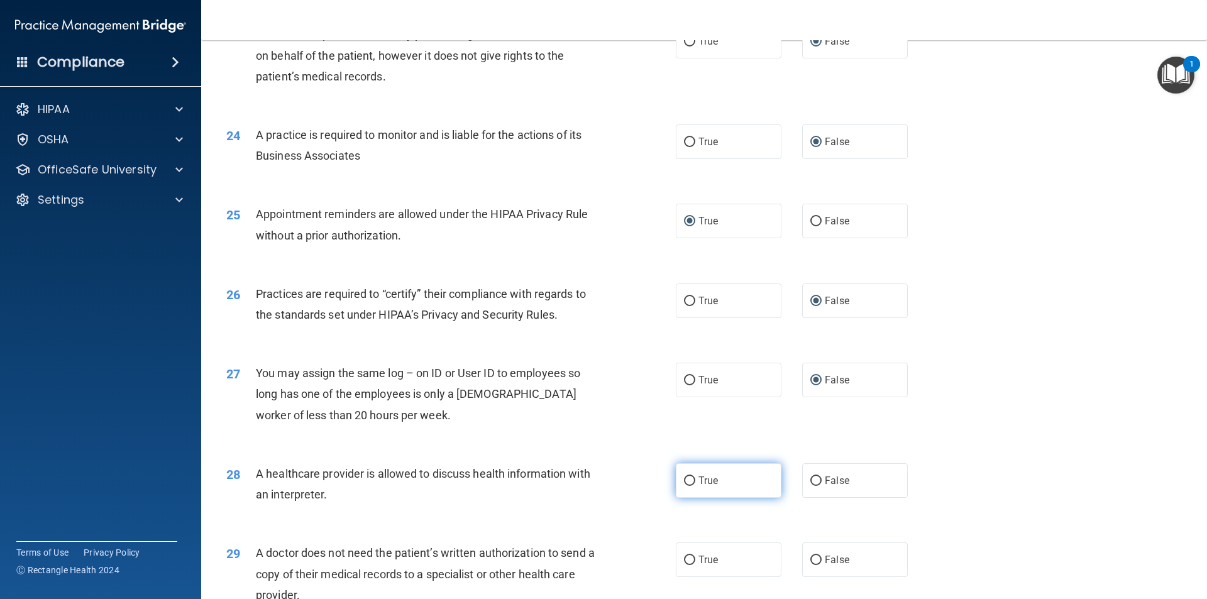
radio input "true"
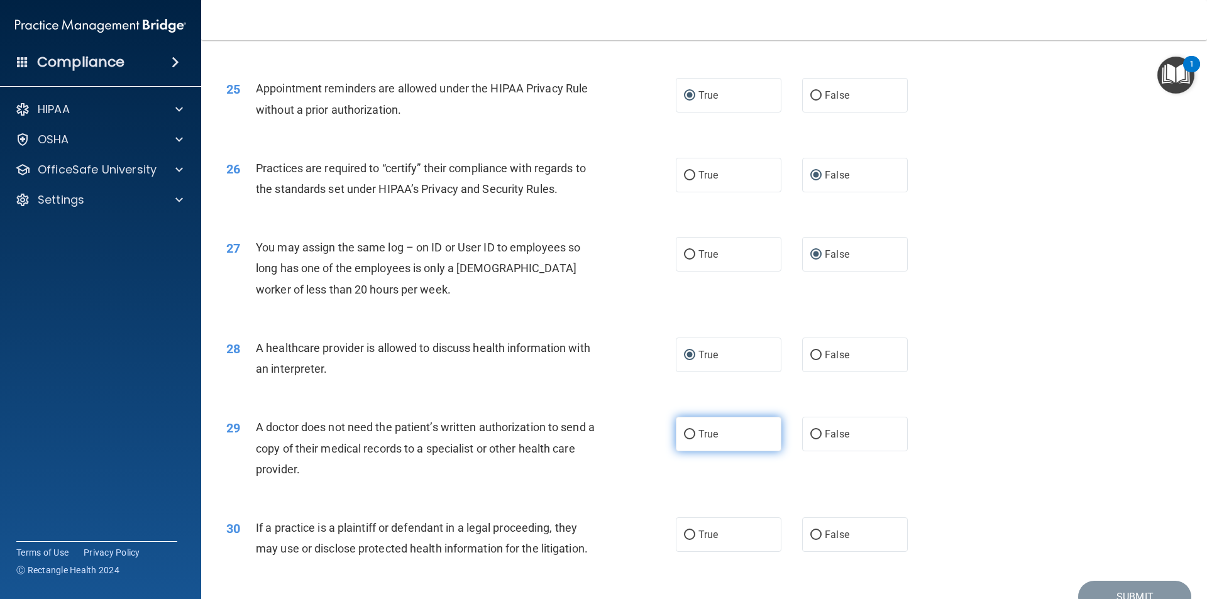
scroll to position [2327, 0]
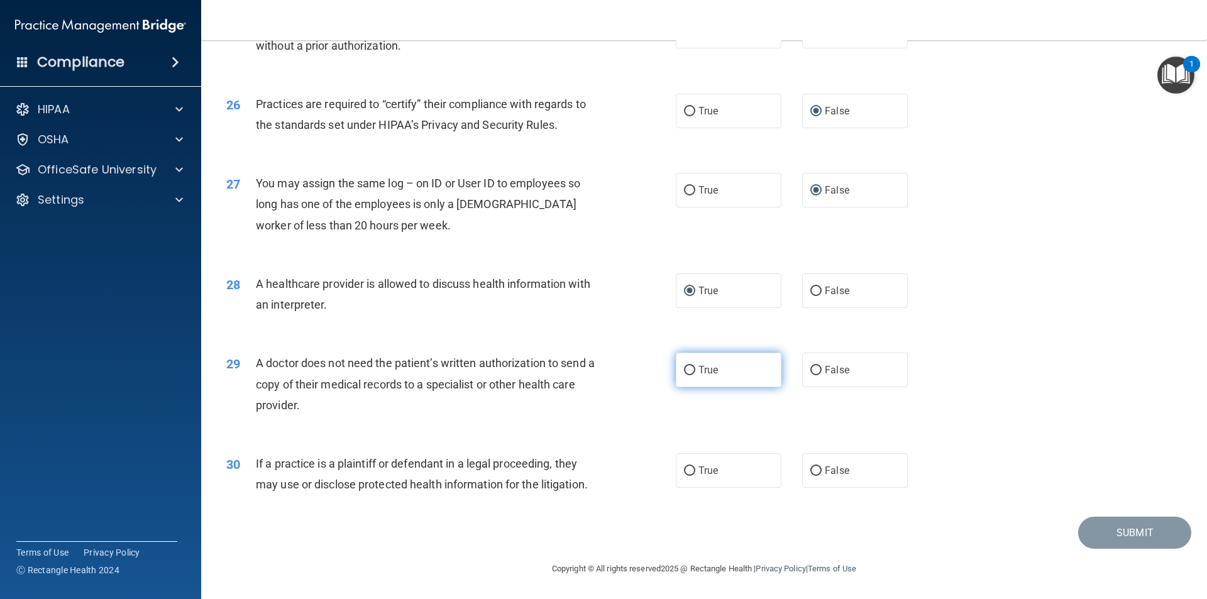
click at [684, 368] on input "True" at bounding box center [689, 370] width 11 height 9
radio input "true"
click at [684, 473] on input "True" at bounding box center [689, 470] width 11 height 9
radio input "true"
click at [1130, 534] on button "Submit" at bounding box center [1134, 533] width 113 height 32
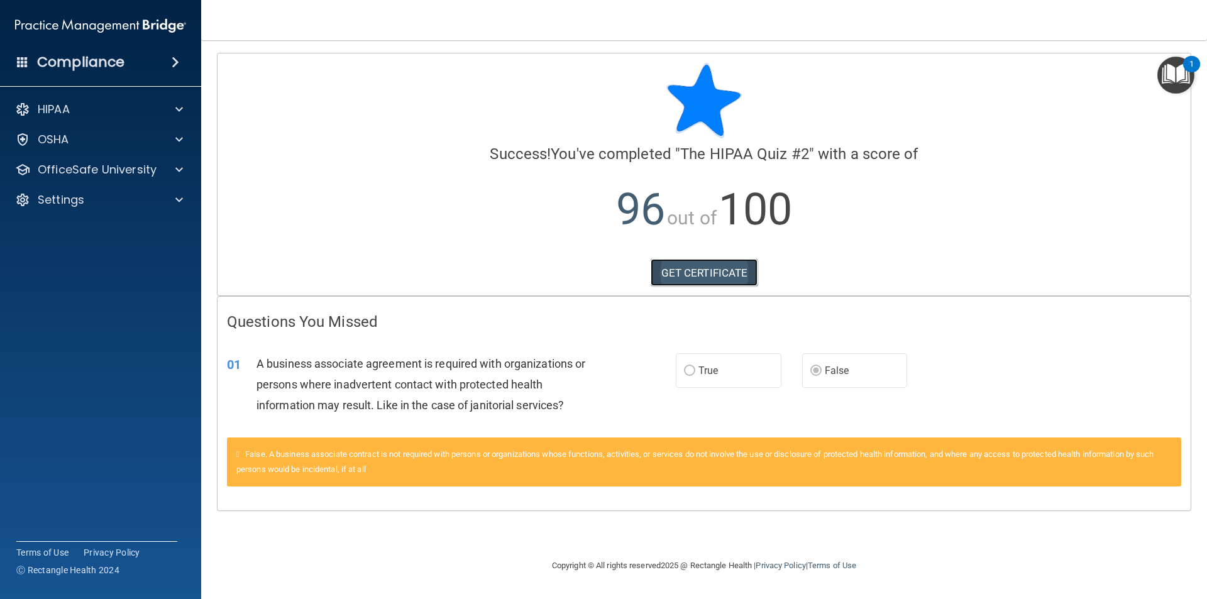
click at [697, 273] on link "GET CERTIFICATE" at bounding box center [703, 273] width 107 height 28
click at [178, 106] on span at bounding box center [179, 109] width 8 height 15
click at [1177, 77] on img "Open Resource Center, 1 new notification" at bounding box center [1175, 75] width 37 height 37
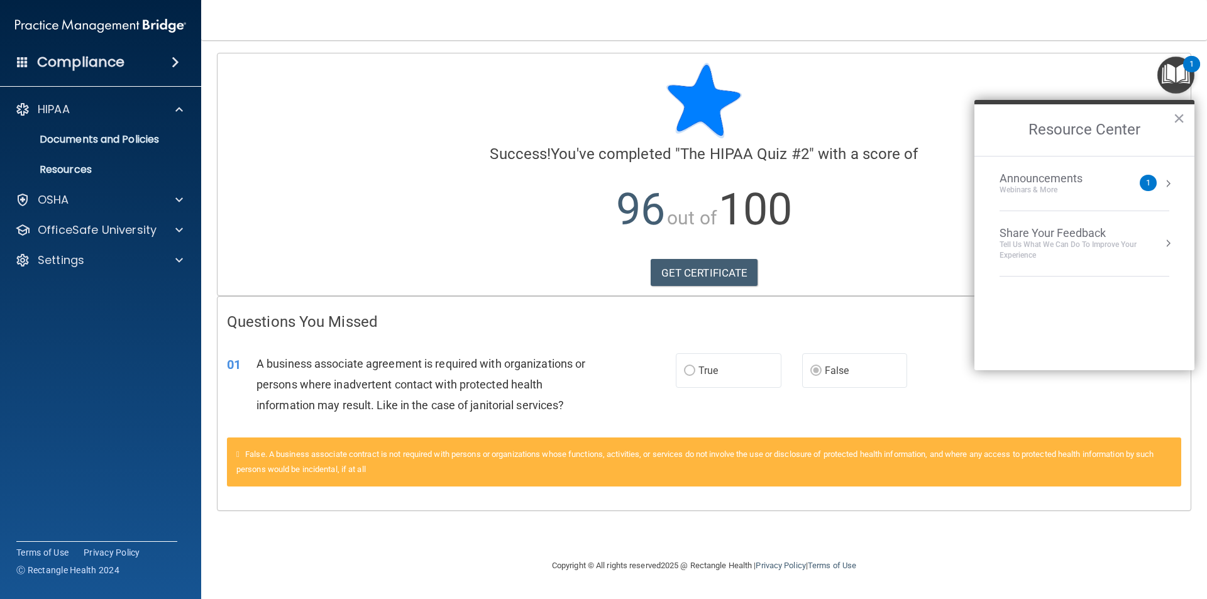
click at [270, 55] on div "Calculating your score.... Success! You've completed " The HIPAA Quiz #2 " with…" at bounding box center [703, 174] width 973 height 242
click at [173, 63] on span at bounding box center [176, 62] width 8 height 15
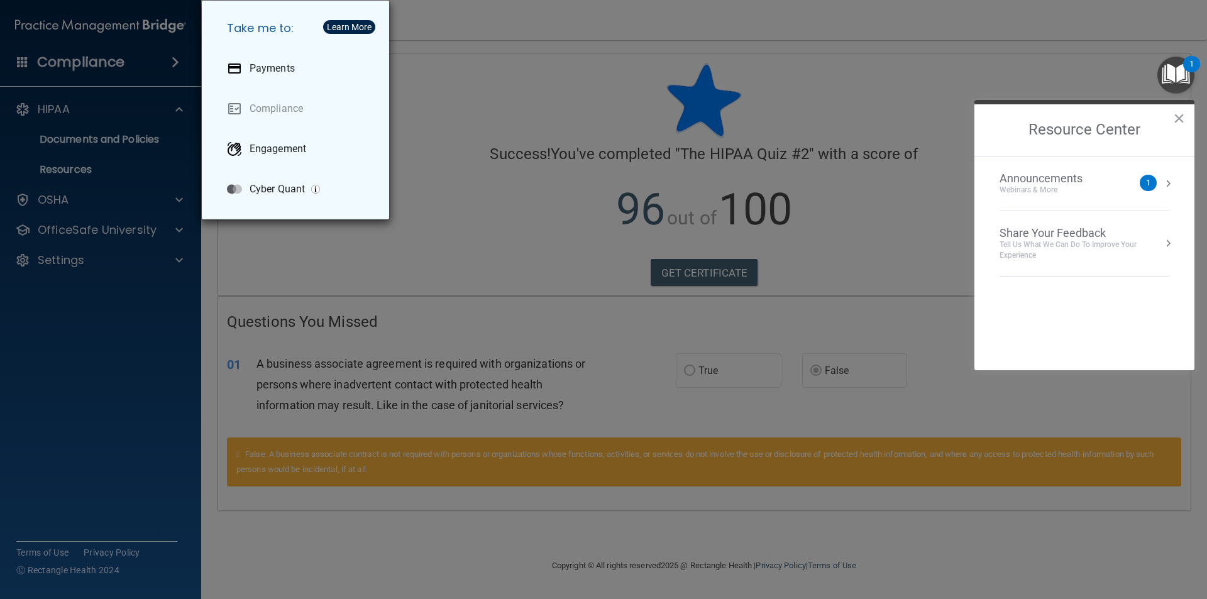
click at [179, 109] on div "Take me to: Payments Compliance Engagement Cyber Quant" at bounding box center [603, 299] width 1207 height 599
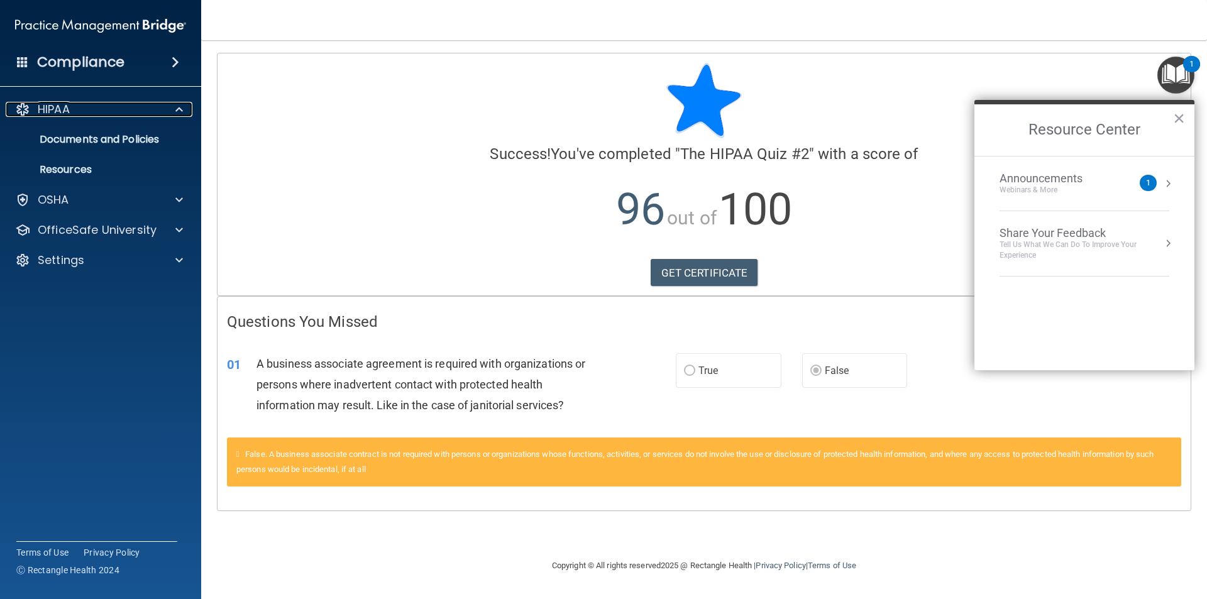
click at [179, 109] on span at bounding box center [179, 109] width 8 height 15
click at [125, 134] on p "Documents and Policies" at bounding box center [94, 139] width 172 height 13
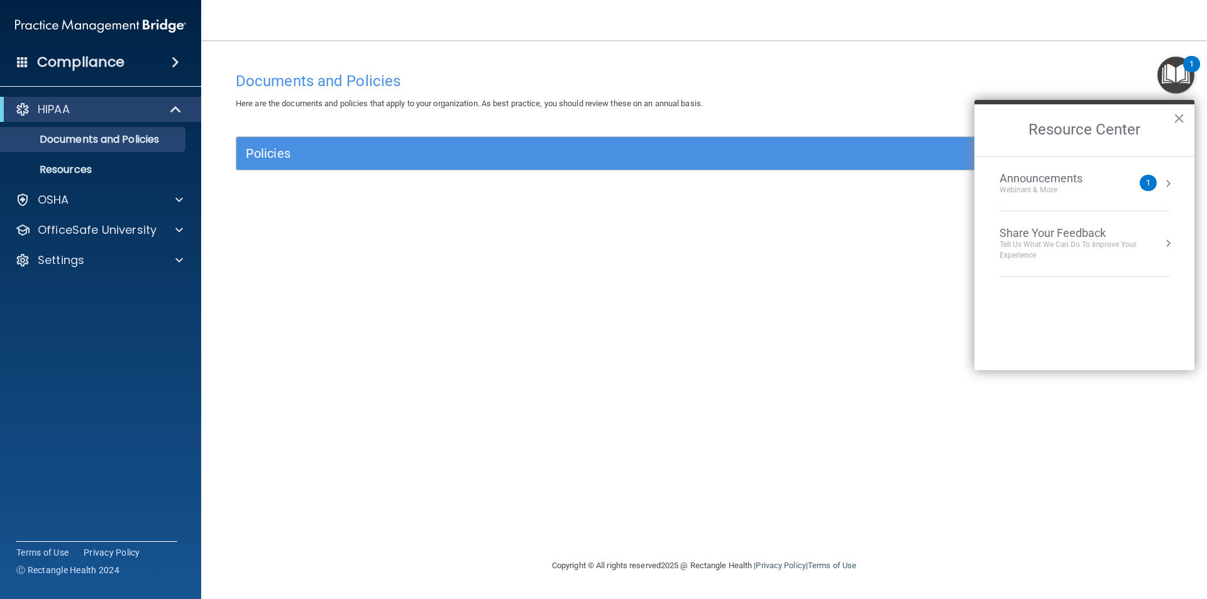
click at [1179, 114] on button "×" at bounding box center [1179, 118] width 12 height 20
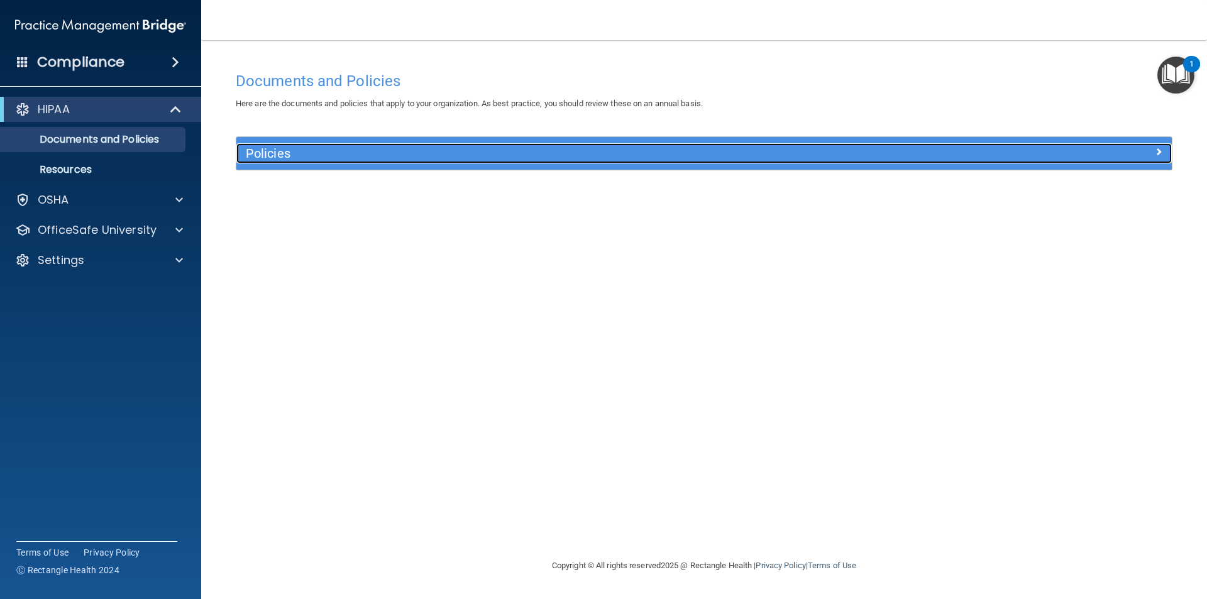
click at [1157, 151] on span at bounding box center [1159, 151] width 8 height 15
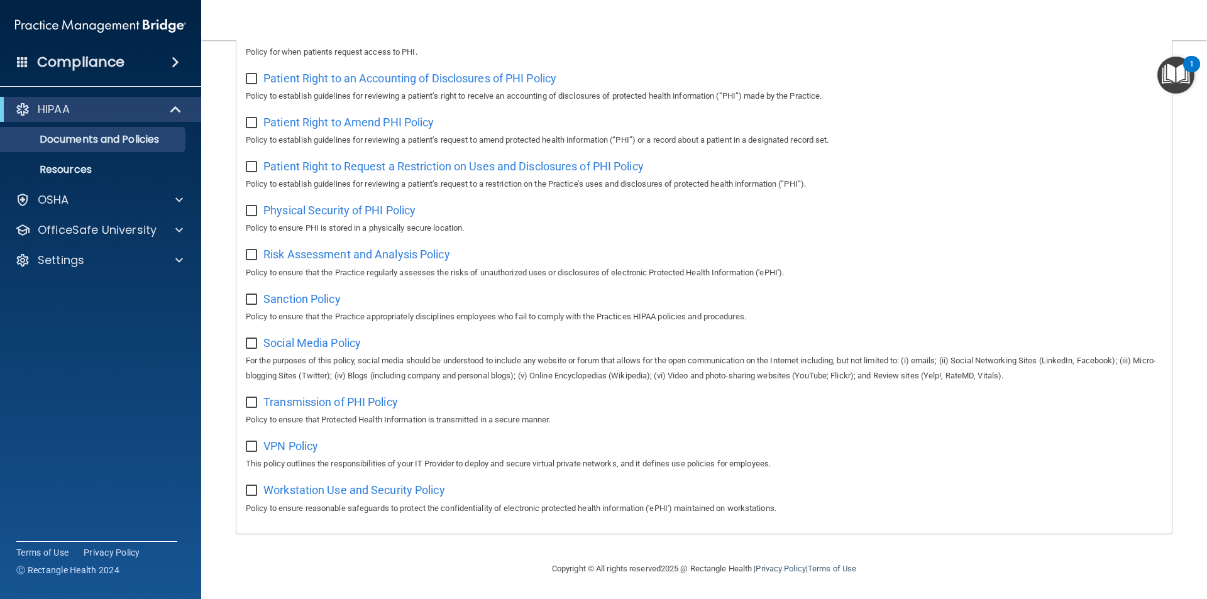
scroll to position [662, 0]
